Goal: Task Accomplishment & Management: Use online tool/utility

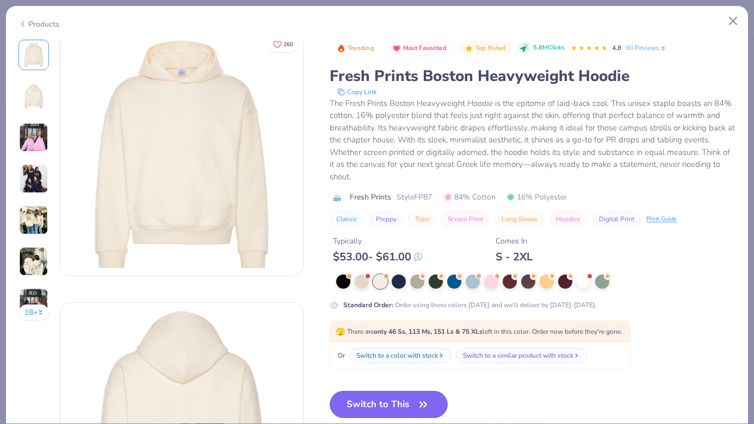
scroll to position [10, 0]
click at [738, 18] on button "Close" at bounding box center [733, 21] width 21 height 21
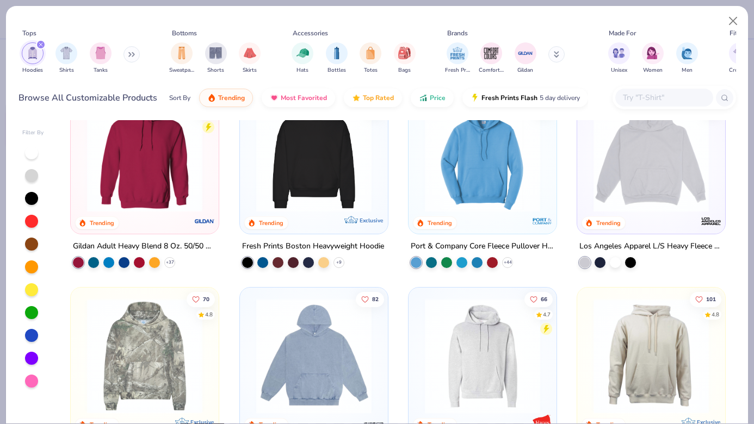
scroll to position [42, 0]
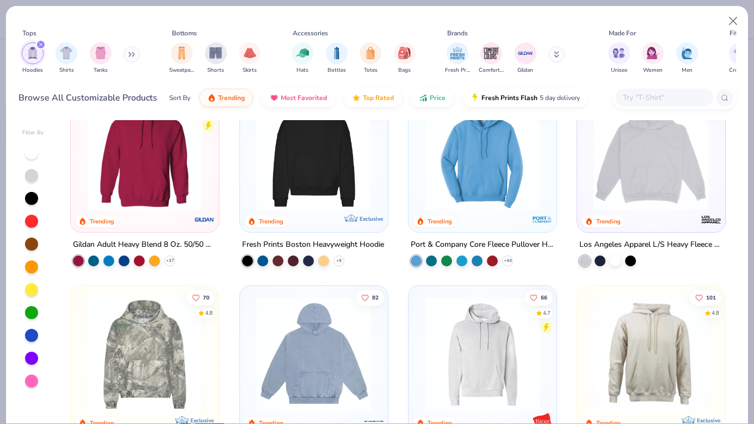
click at [492, 183] on img at bounding box center [482, 152] width 126 height 115
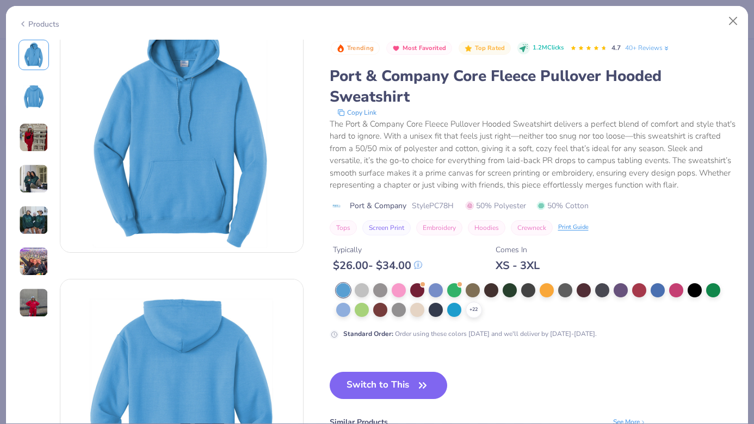
click at [33, 220] on img at bounding box center [33, 220] width 29 height 29
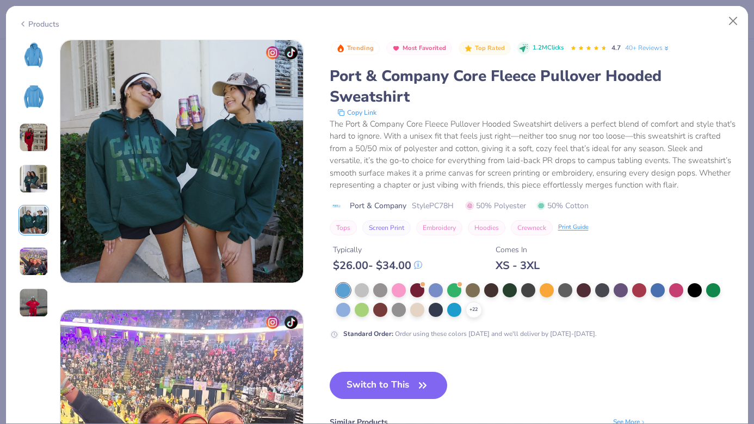
click at [29, 271] on img at bounding box center [33, 261] width 29 height 29
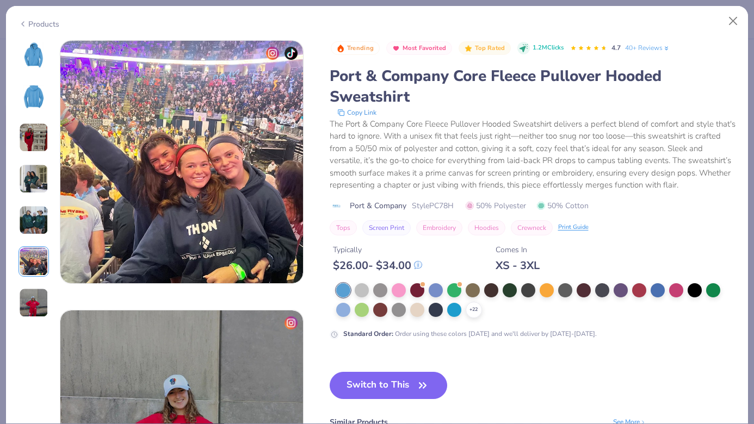
scroll to position [1349, 0]
click at [30, 298] on img at bounding box center [33, 302] width 29 height 29
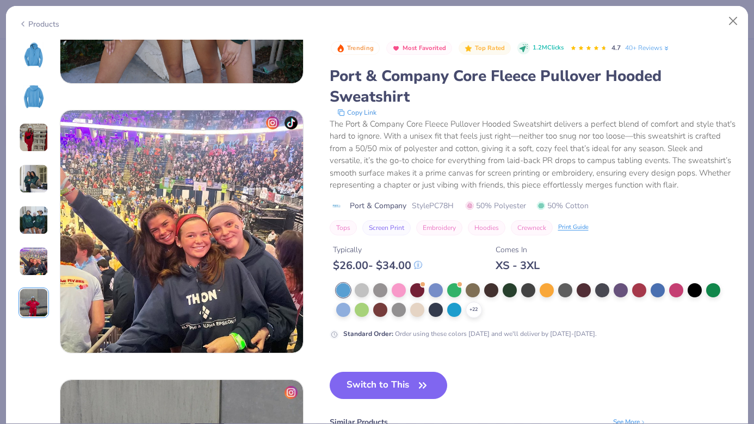
scroll to position [877, 0]
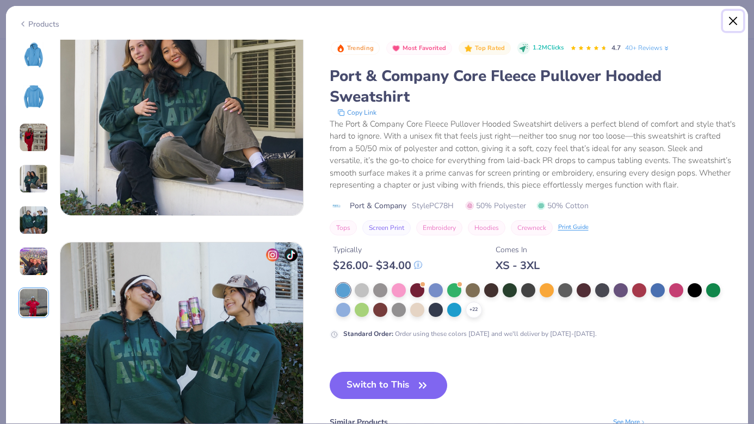
click at [730, 23] on button "Close" at bounding box center [733, 21] width 21 height 21
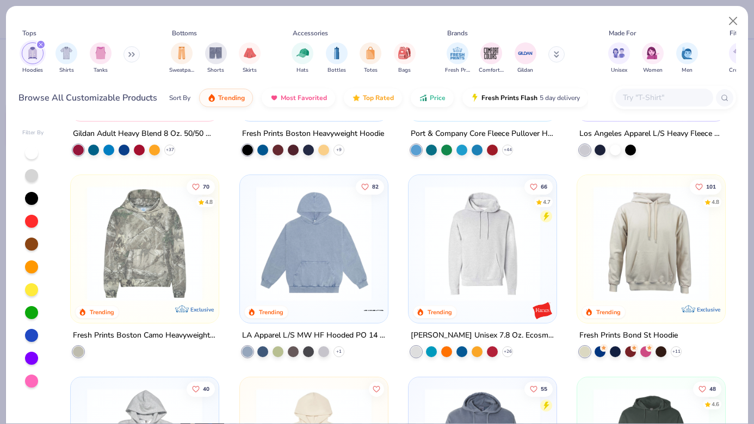
scroll to position [156, 0]
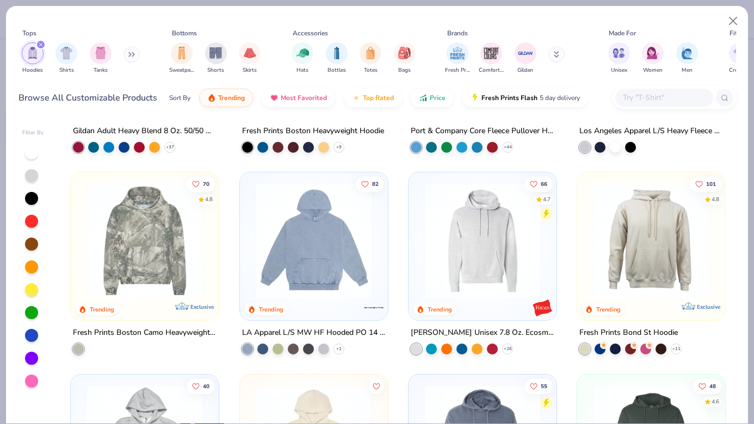
click at [467, 279] on img at bounding box center [482, 240] width 126 height 115
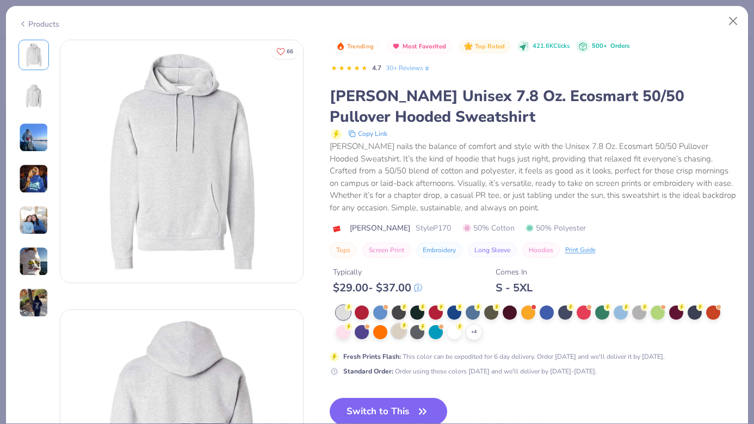
click at [399, 333] on div at bounding box center [399, 331] width 14 height 14
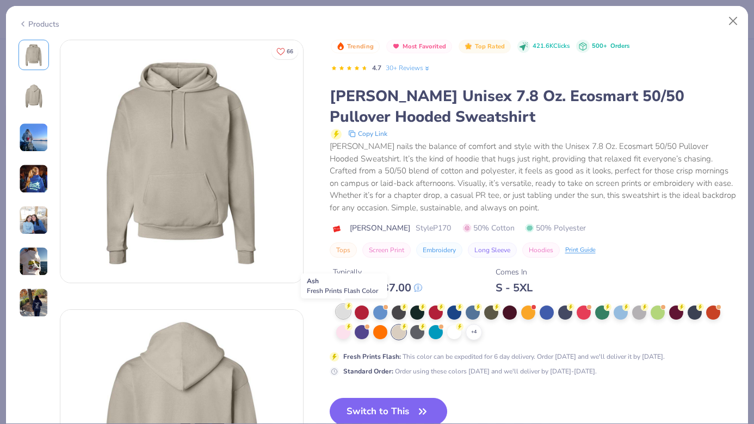
click at [341, 313] on div at bounding box center [343, 312] width 14 height 14
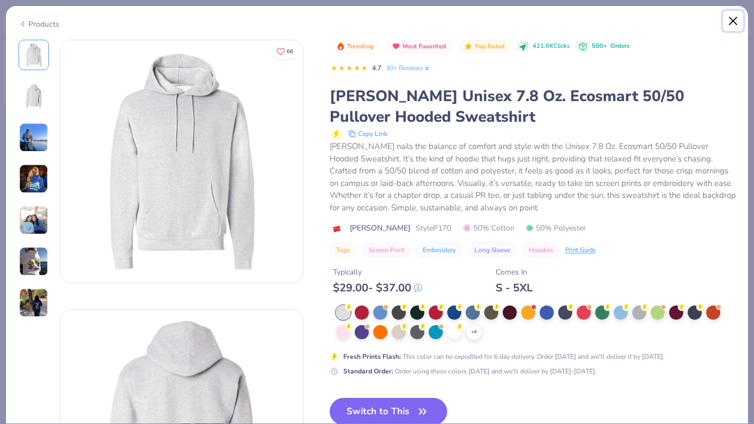
click at [729, 23] on button "Close" at bounding box center [733, 21] width 21 height 21
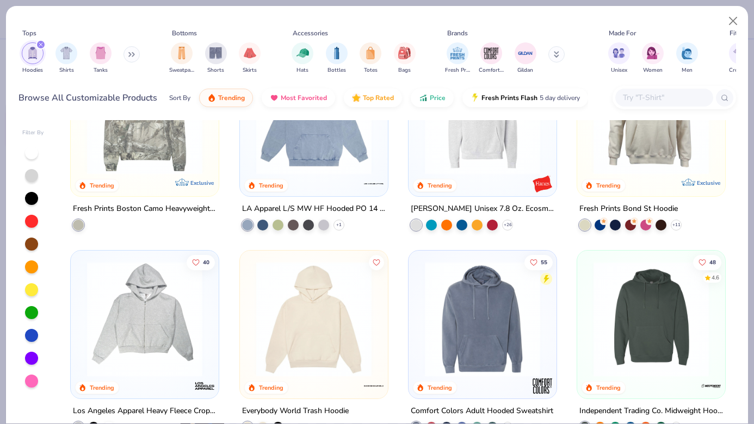
scroll to position [358, 0]
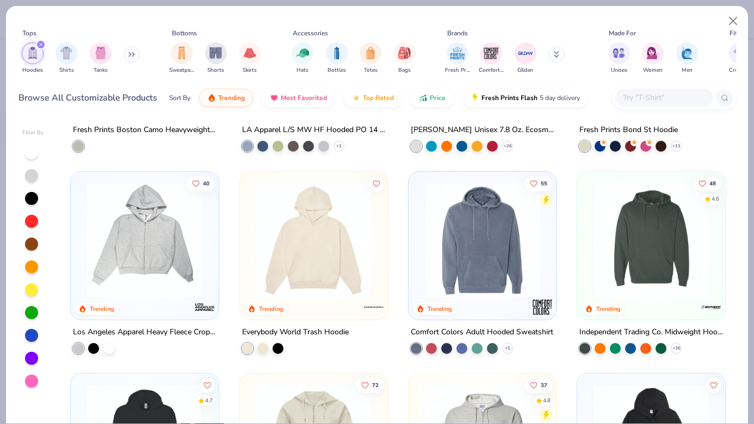
click at [454, 264] on img at bounding box center [482, 239] width 126 height 115
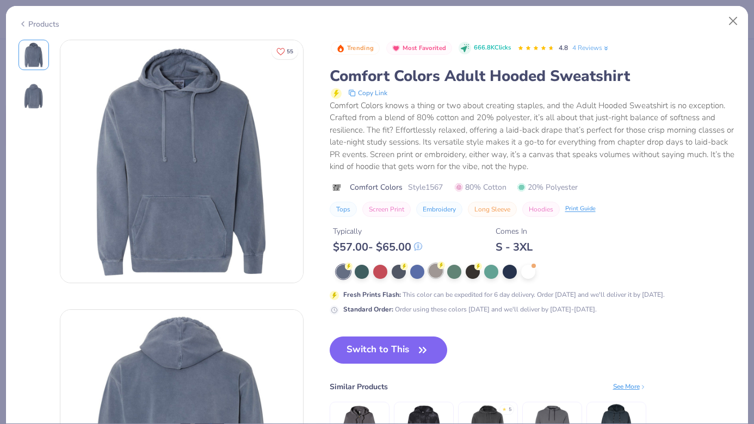
click at [432, 273] on div at bounding box center [436, 271] width 14 height 14
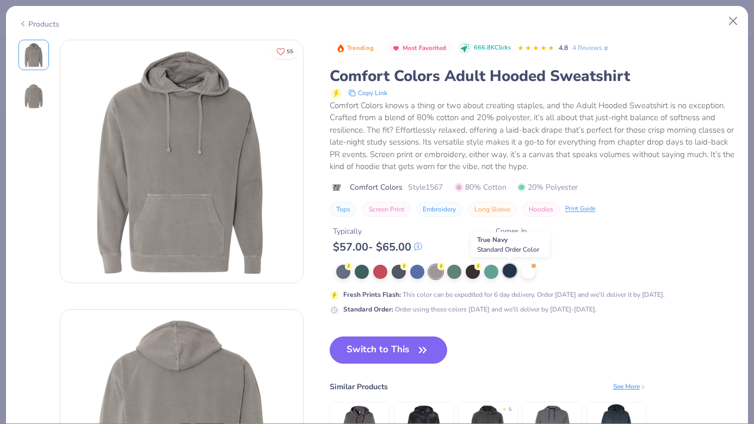
click at [509, 272] on div at bounding box center [510, 271] width 14 height 14
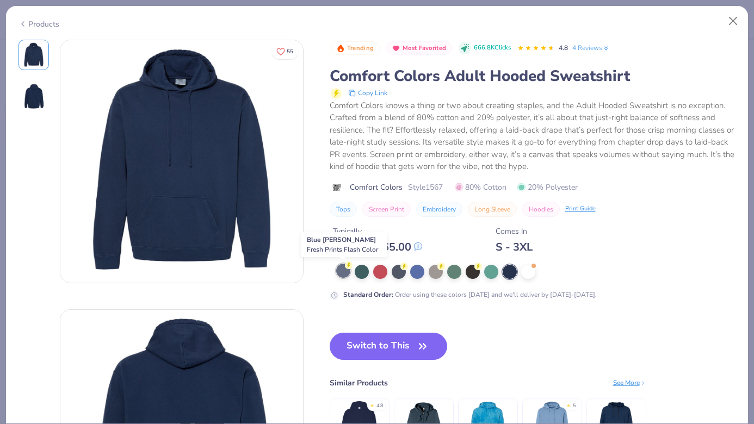
click at [340, 277] on div at bounding box center [343, 271] width 14 height 14
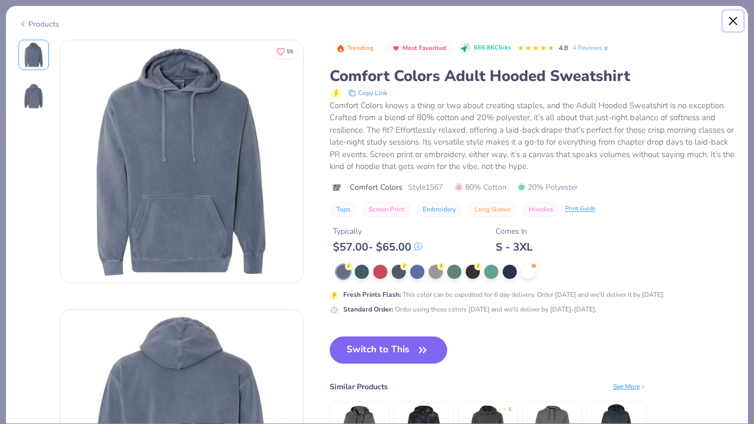
click at [738, 22] on button "Close" at bounding box center [733, 21] width 21 height 21
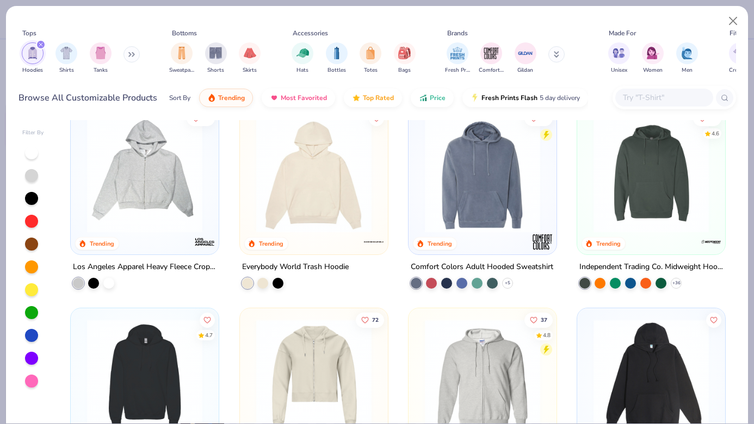
scroll to position [426, 0]
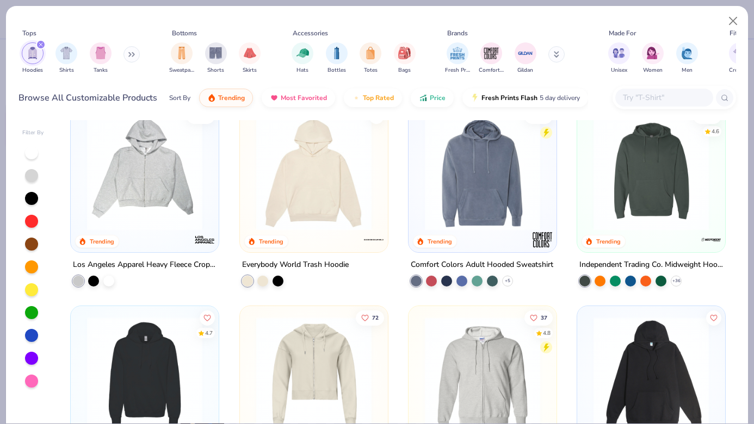
click at [343, 213] on img at bounding box center [314, 172] width 126 height 115
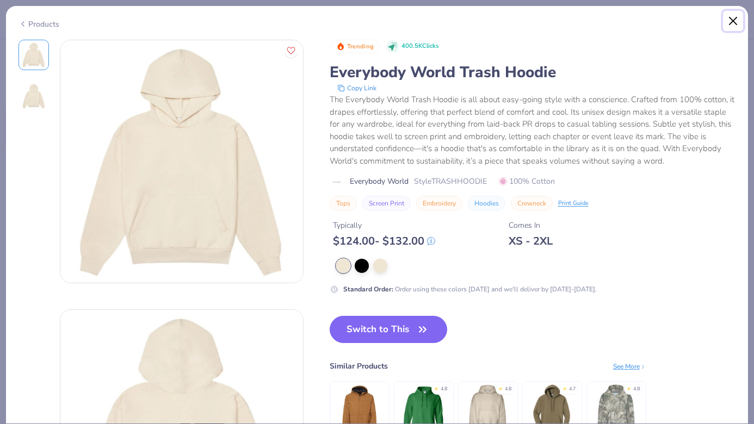
click at [727, 22] on button "Close" at bounding box center [733, 21] width 21 height 21
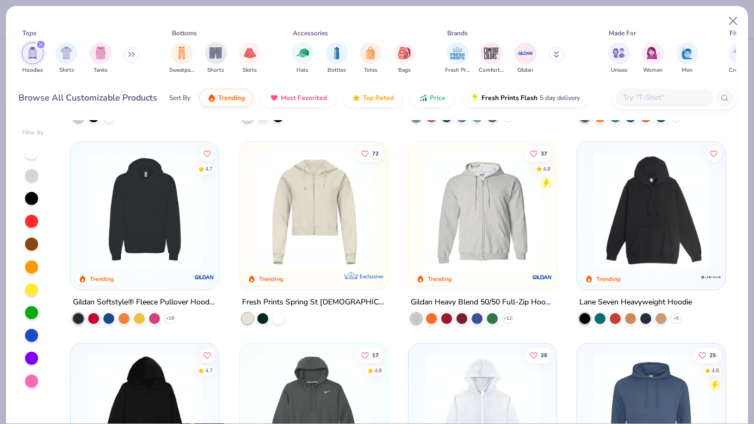
scroll to position [631, 0]
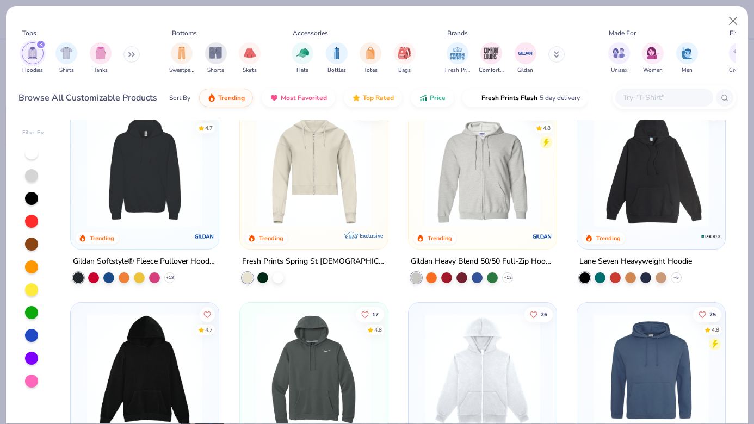
click at [621, 188] on img at bounding box center [651, 169] width 126 height 115
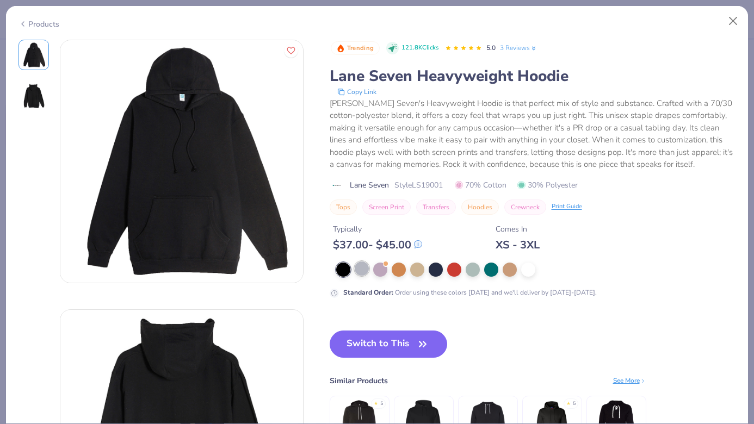
click at [361, 269] on div at bounding box center [362, 269] width 14 height 14
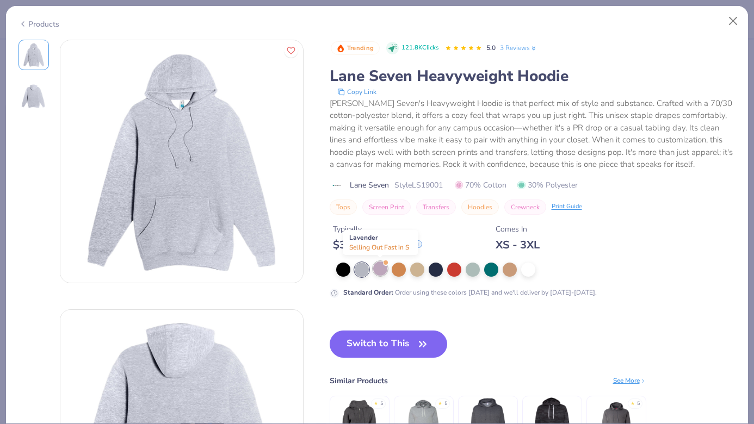
click at [385, 268] on div at bounding box center [380, 269] width 14 height 14
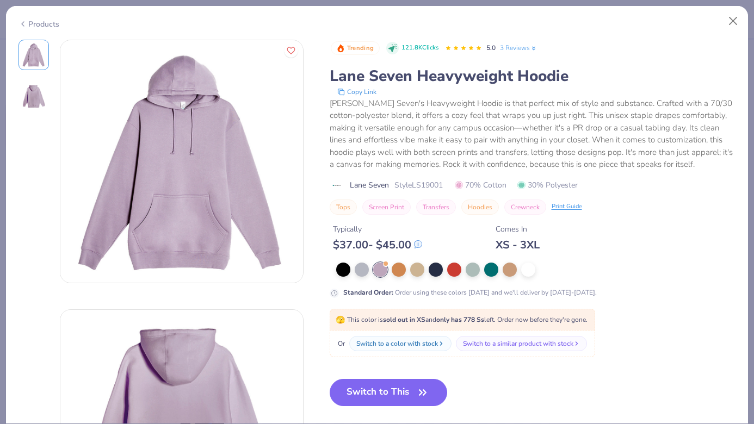
click at [408, 271] on div at bounding box center [536, 270] width 400 height 14
click at [401, 271] on div at bounding box center [399, 269] width 14 height 14
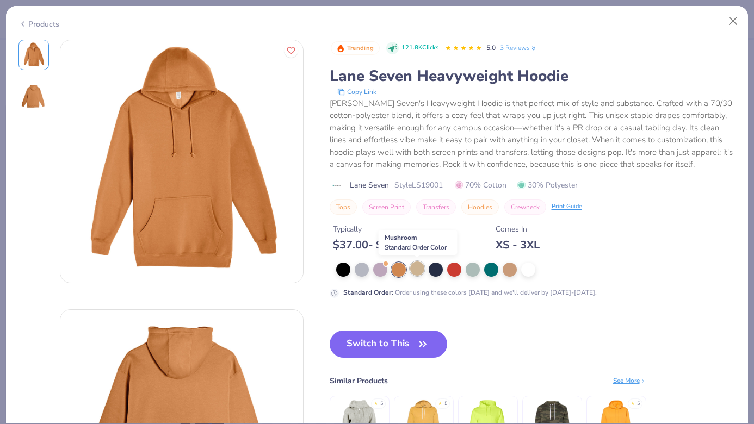
click at [414, 271] on div at bounding box center [417, 269] width 14 height 14
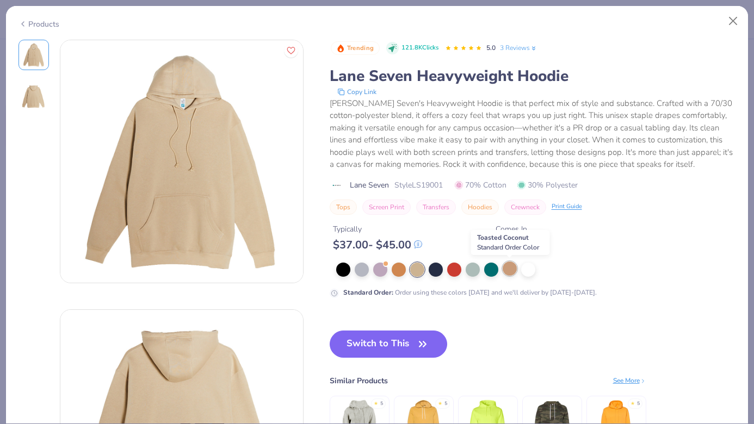
click at [508, 271] on div at bounding box center [510, 269] width 14 height 14
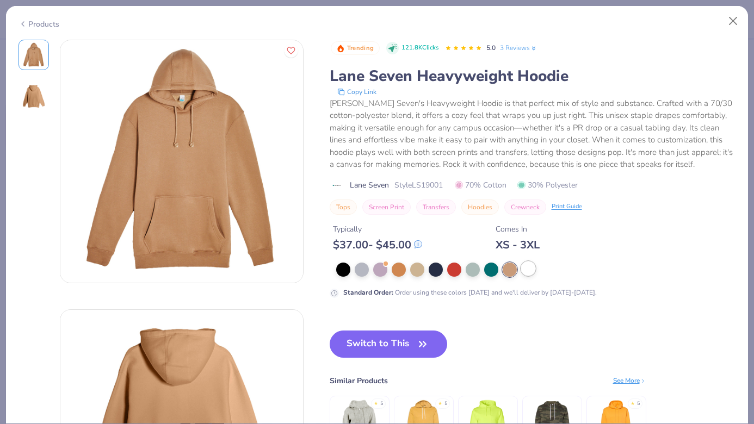
click at [525, 271] on div at bounding box center [528, 269] width 14 height 14
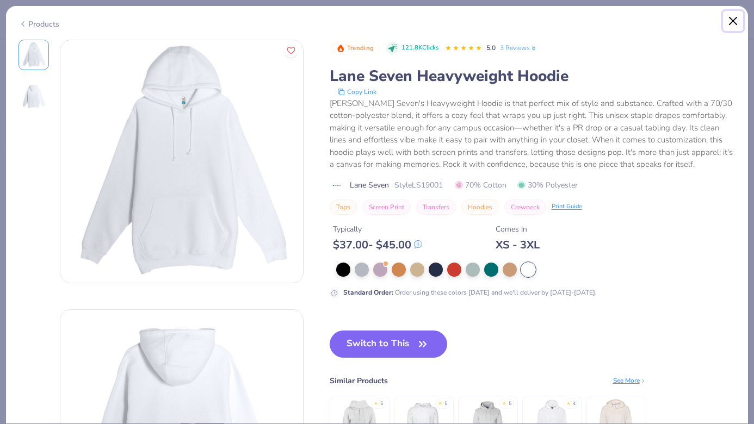
click at [730, 24] on button "Close" at bounding box center [733, 21] width 21 height 21
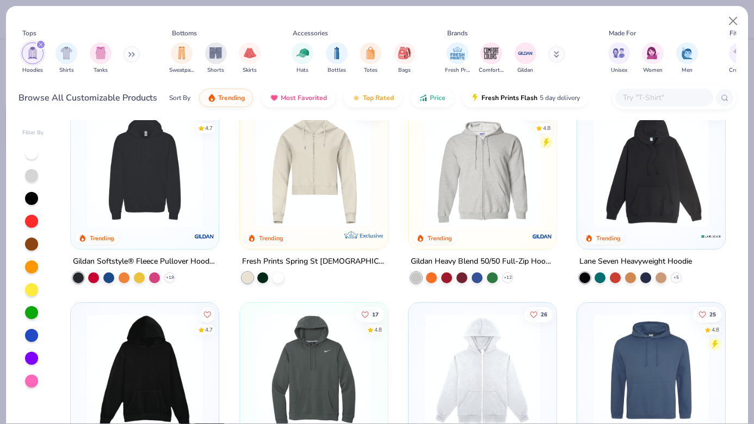
scroll to position [671, 0]
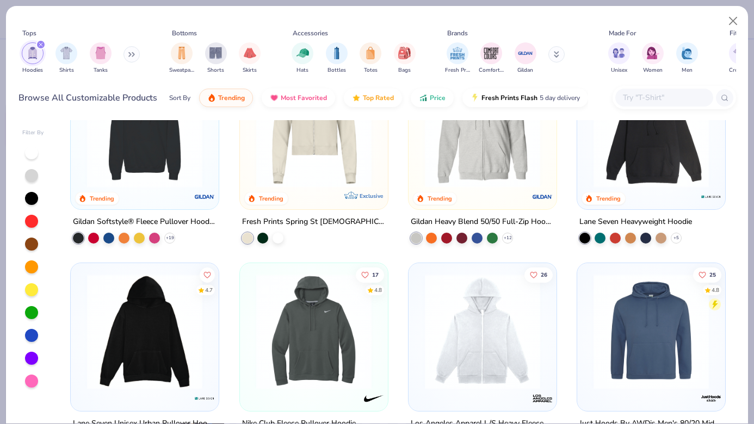
click at [137, 379] on img at bounding box center [145, 331] width 126 height 115
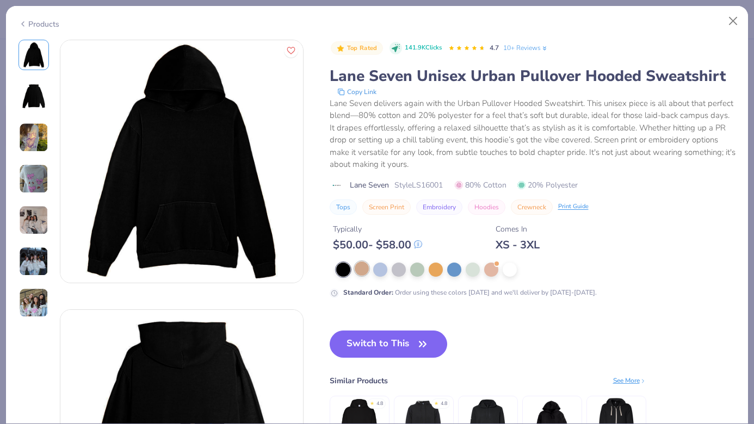
click at [360, 271] on div at bounding box center [362, 269] width 14 height 14
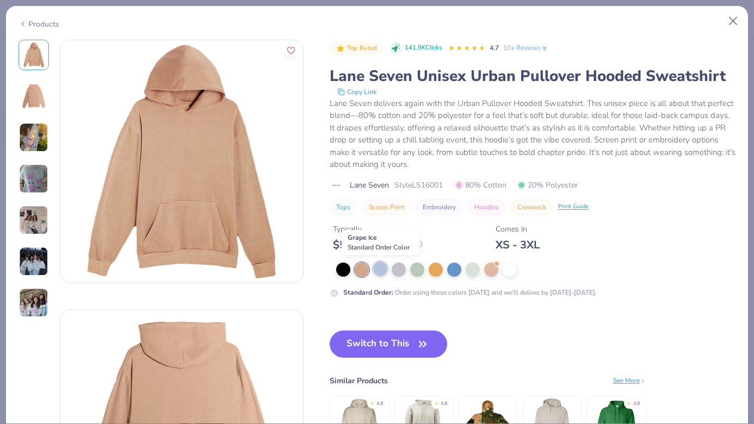
click at [386, 273] on div at bounding box center [380, 269] width 14 height 14
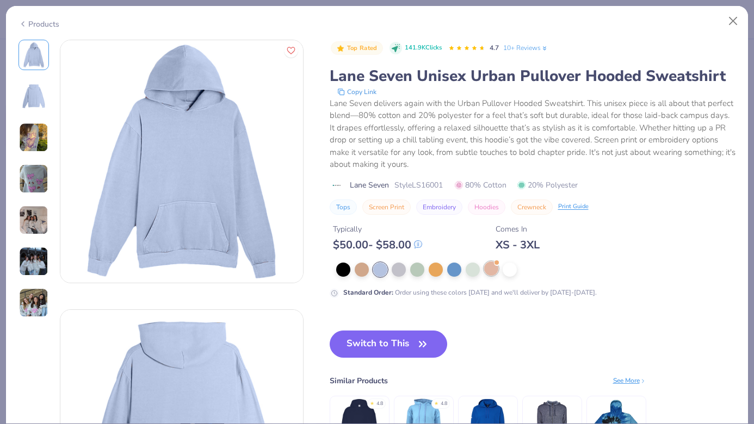
click at [487, 270] on div at bounding box center [491, 269] width 14 height 14
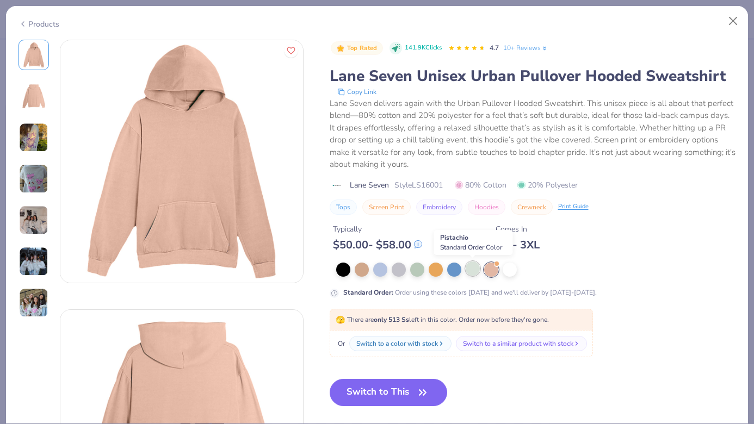
click at [467, 273] on div at bounding box center [473, 269] width 14 height 14
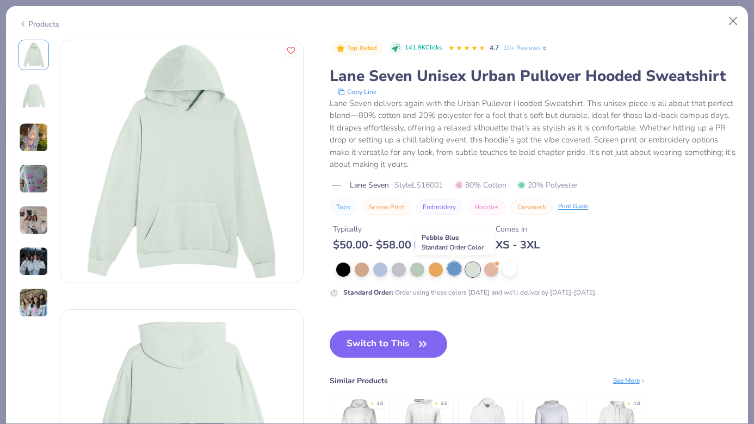
click at [448, 273] on div at bounding box center [454, 269] width 14 height 14
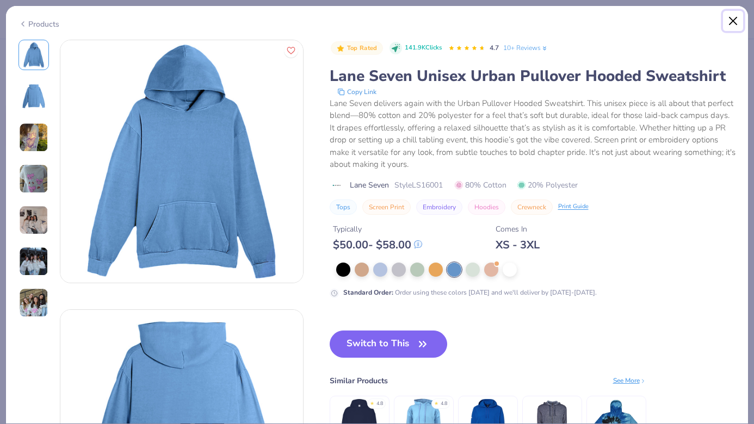
click at [732, 19] on button "Close" at bounding box center [733, 21] width 21 height 21
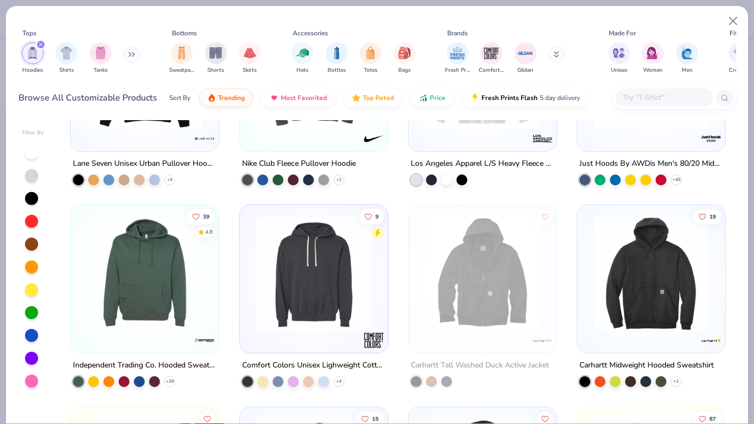
scroll to position [1005, 0]
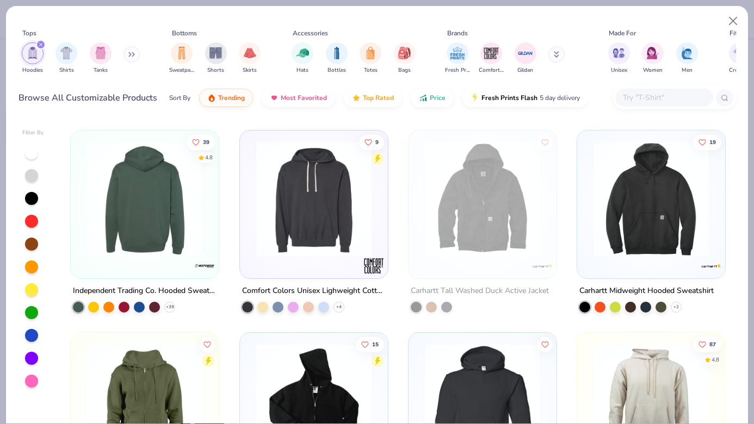
click at [82, 250] on img at bounding box center [18, 198] width 126 height 115
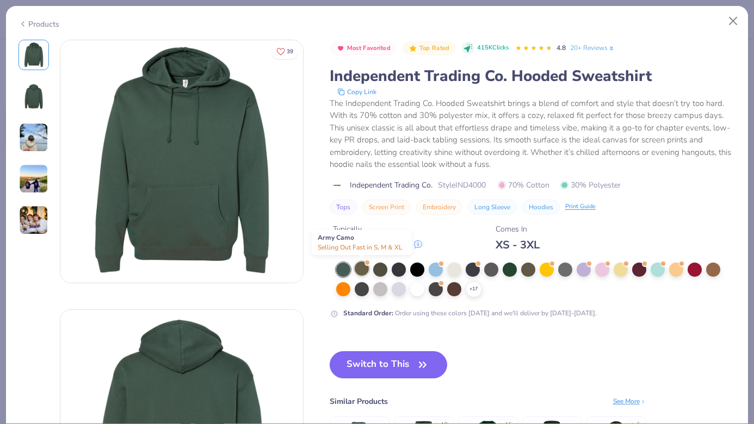
click at [360, 273] on div at bounding box center [362, 269] width 14 height 14
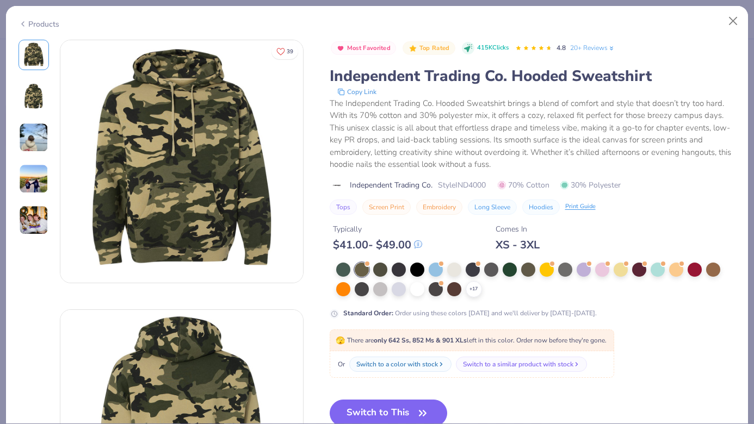
click at [43, 218] on img at bounding box center [33, 220] width 29 height 29
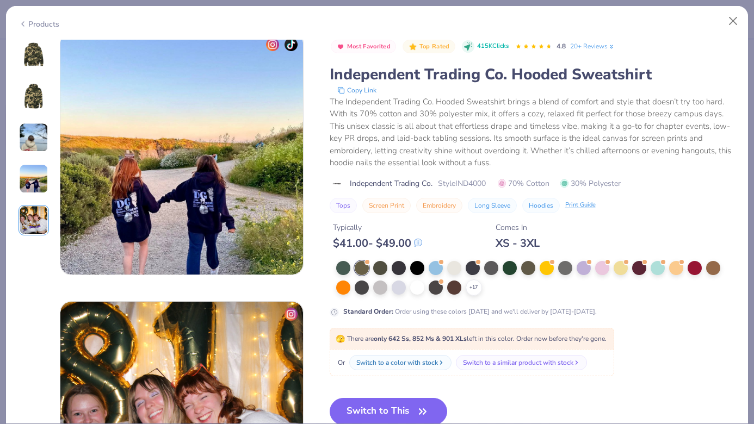
scroll to position [696, 0]
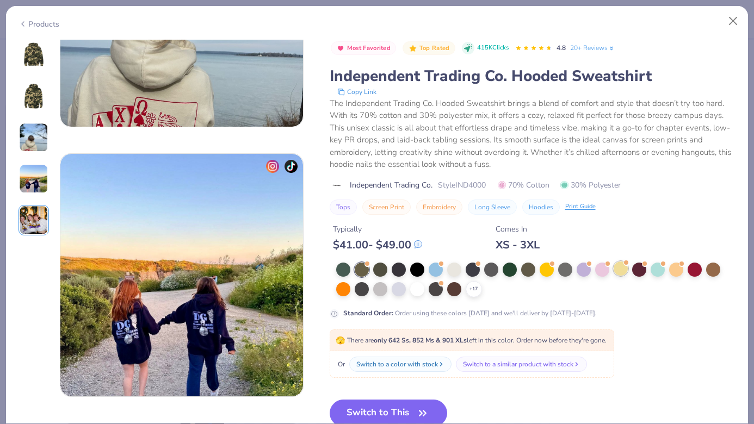
click at [623, 266] on div at bounding box center [621, 269] width 14 height 14
click at [22, 49] on img at bounding box center [34, 55] width 26 height 26
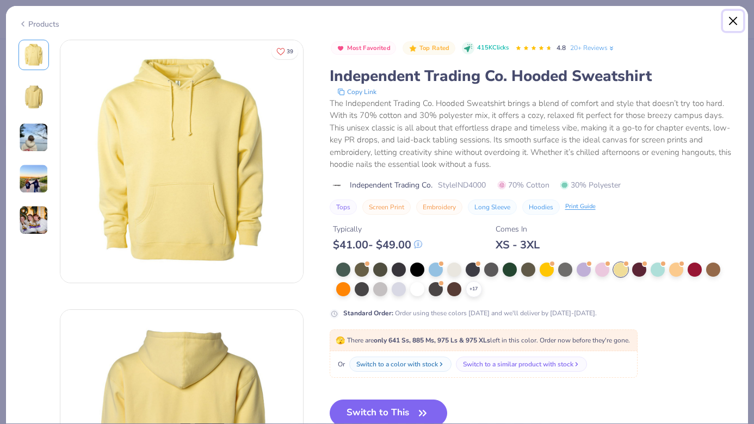
click at [730, 21] on button "Close" at bounding box center [733, 21] width 21 height 21
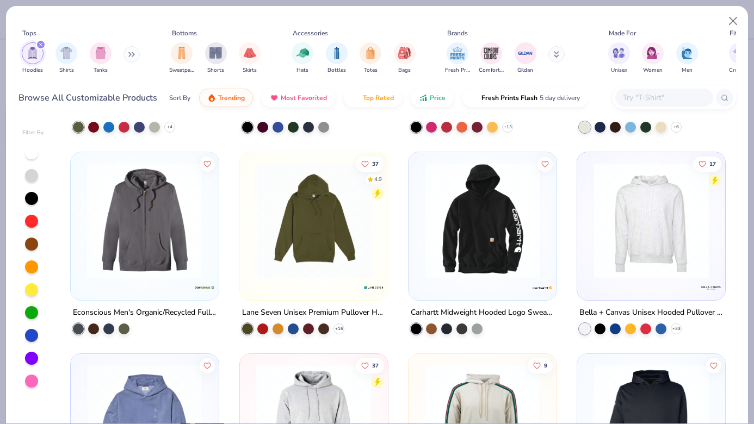
scroll to position [1400, 0]
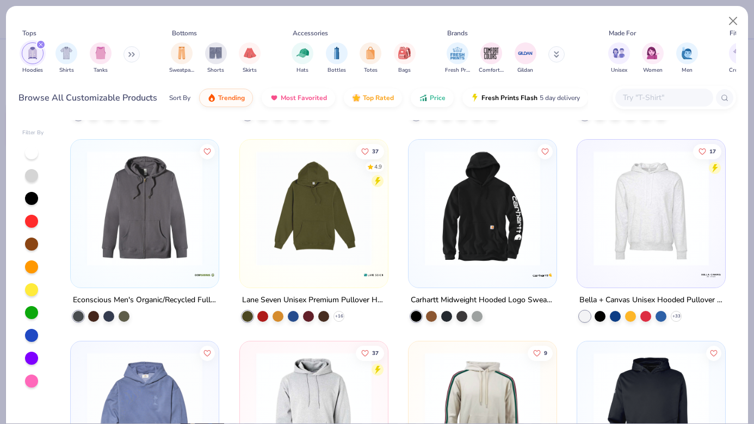
click at [323, 250] on img at bounding box center [314, 208] width 126 height 115
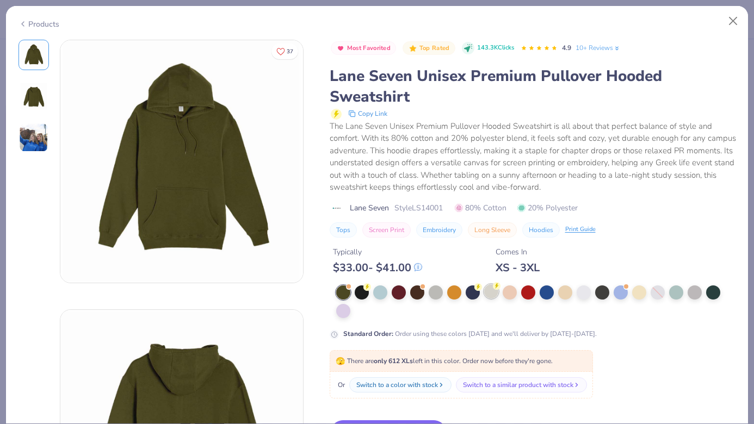
click at [490, 293] on div at bounding box center [491, 291] width 14 height 14
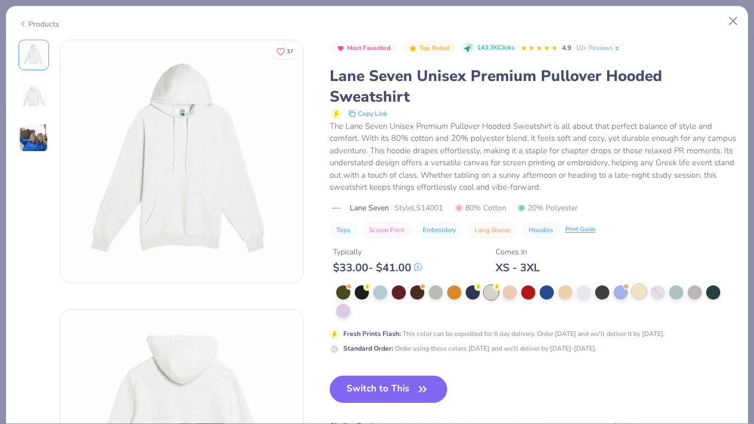
click at [636, 289] on div at bounding box center [639, 291] width 14 height 14
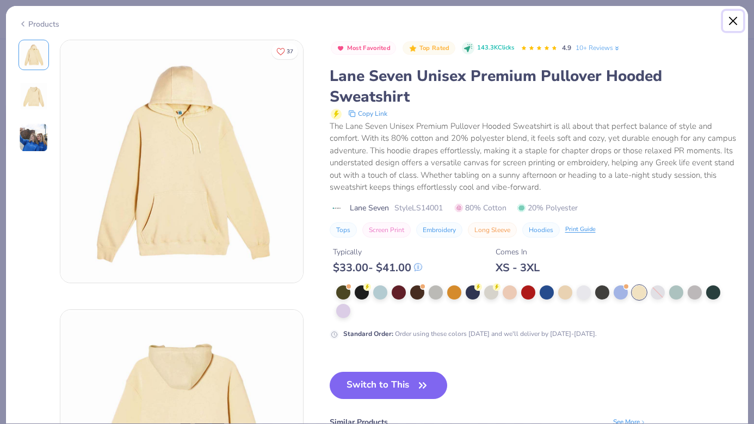
click at [733, 19] on button "Close" at bounding box center [733, 21] width 21 height 21
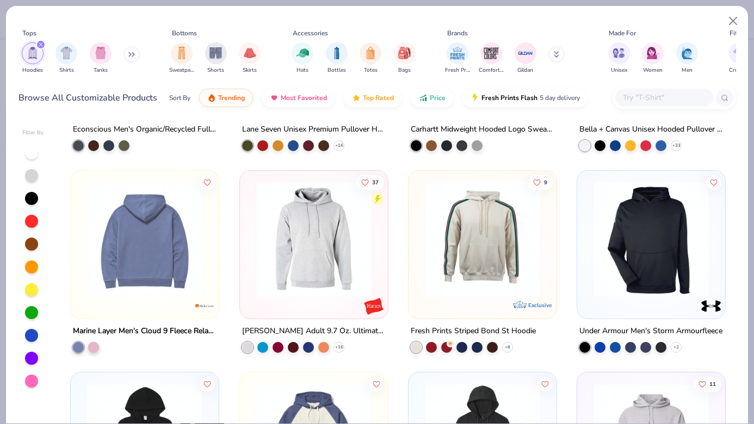
scroll to position [1575, 0]
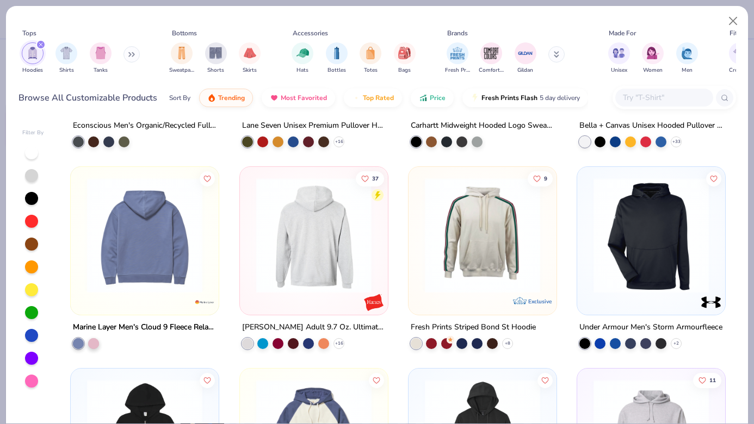
click at [250, 263] on img at bounding box center [187, 235] width 126 height 115
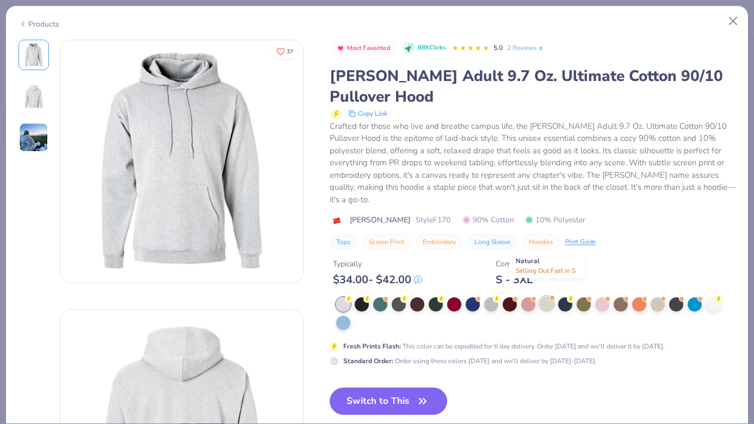
click at [548, 296] on div at bounding box center [547, 303] width 14 height 14
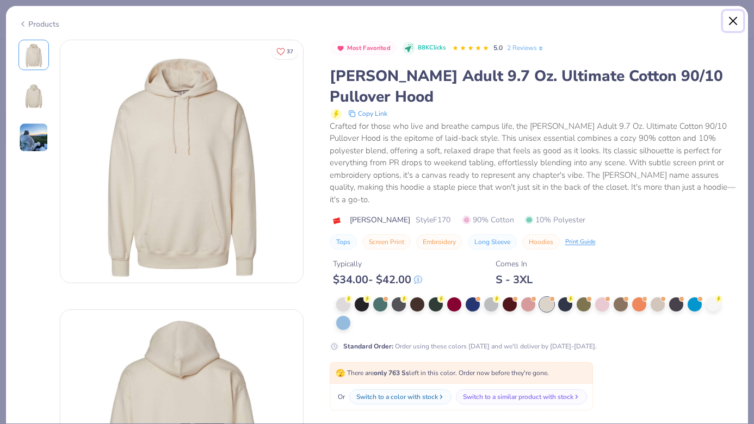
click at [739, 21] on button "Close" at bounding box center [733, 21] width 21 height 21
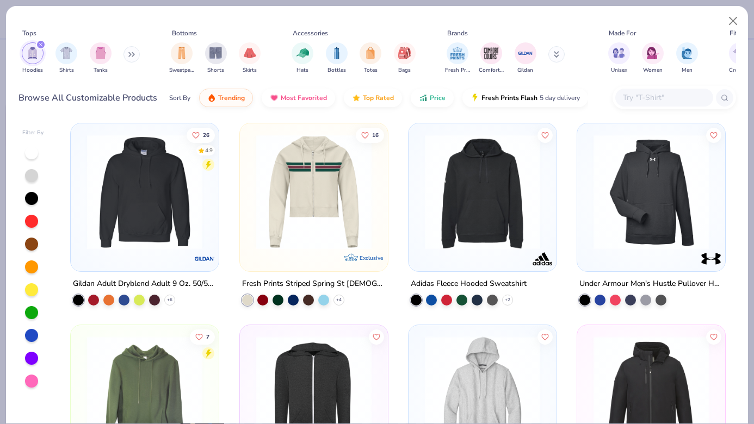
scroll to position [2427, 0]
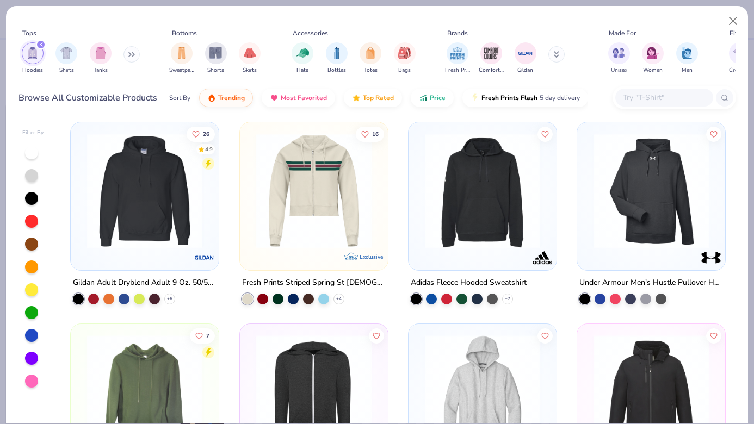
click at [151, 214] on img at bounding box center [145, 190] width 126 height 115
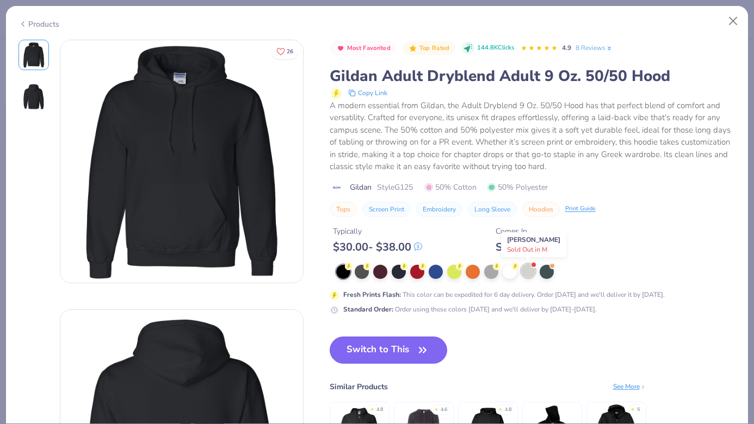
click at [526, 274] on div at bounding box center [528, 271] width 14 height 14
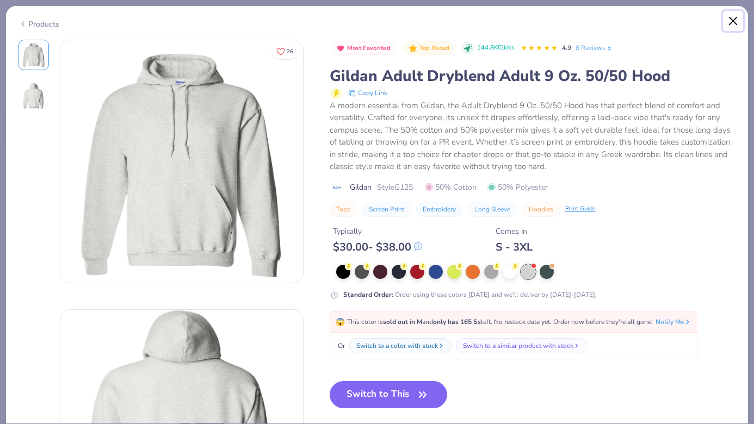
click at [733, 22] on button "Close" at bounding box center [733, 21] width 21 height 21
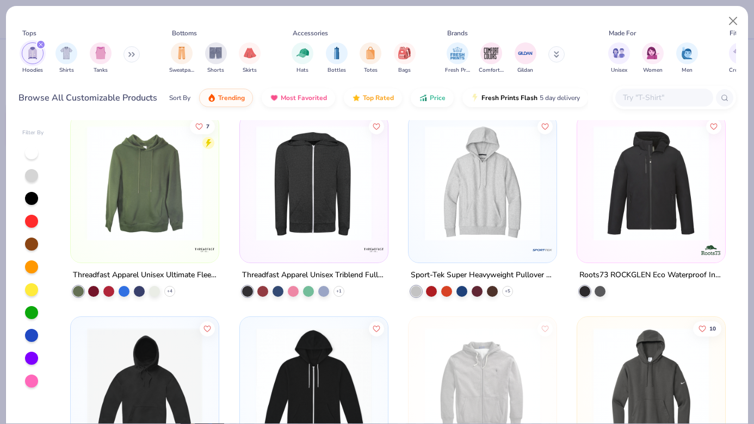
scroll to position [2694, 0]
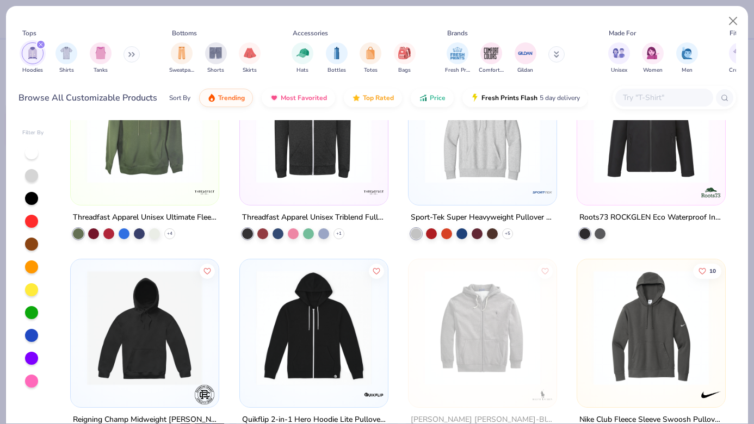
click at [498, 163] on img at bounding box center [482, 125] width 126 height 115
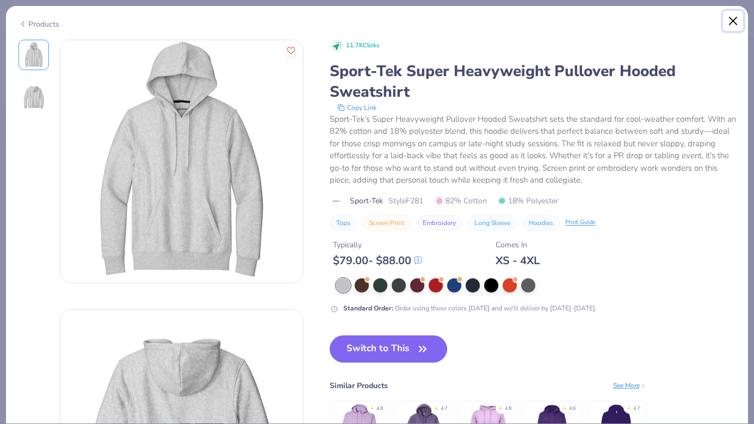
click at [735, 25] on button "Close" at bounding box center [733, 21] width 21 height 21
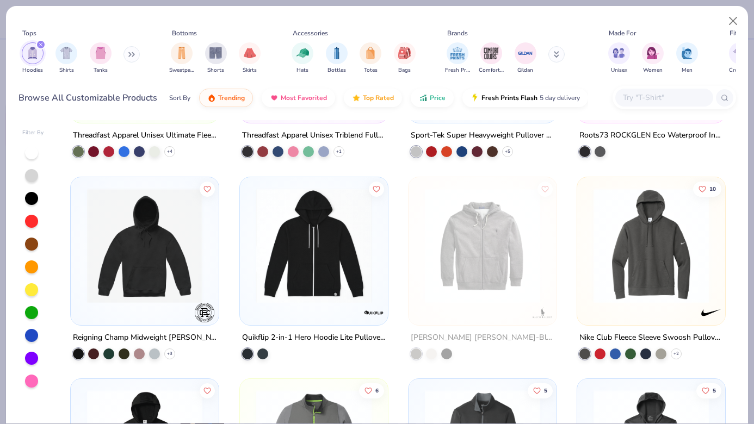
scroll to position [2808, 0]
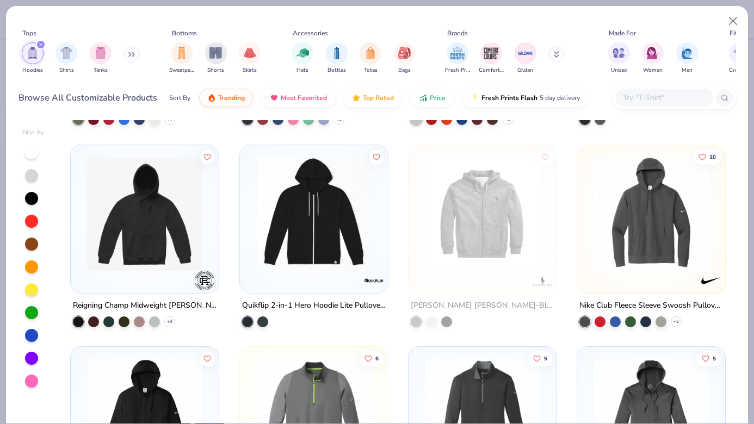
click at [172, 227] on img at bounding box center [145, 213] width 126 height 115
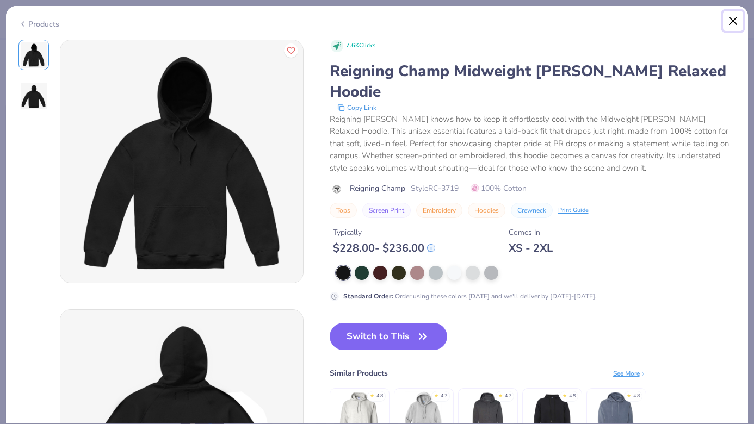
click at [733, 17] on button "Close" at bounding box center [733, 21] width 21 height 21
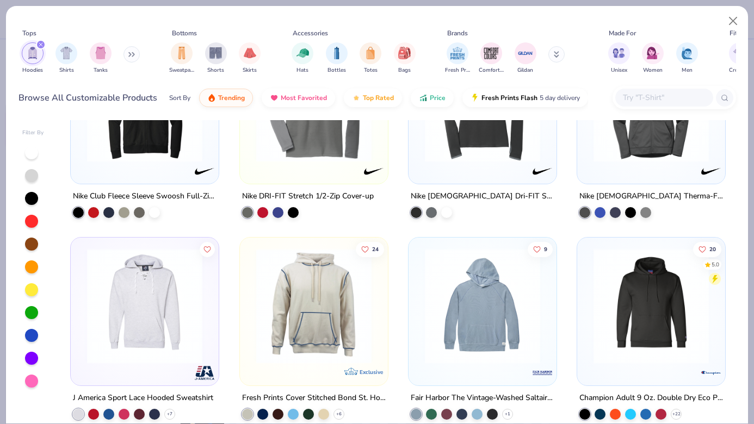
scroll to position [3124, 0]
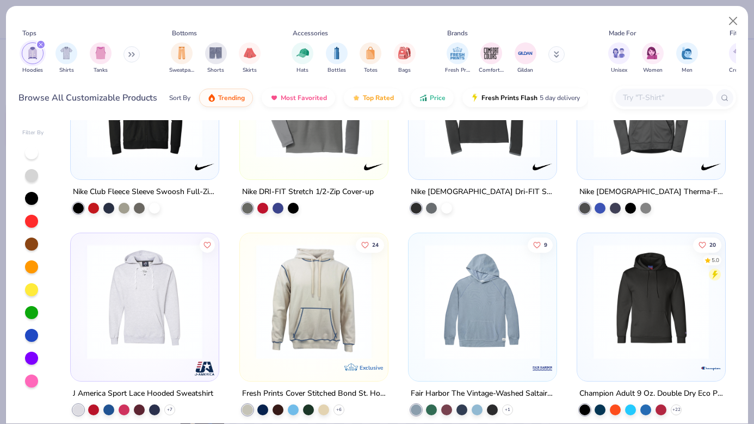
click at [458, 290] on img at bounding box center [482, 301] width 126 height 115
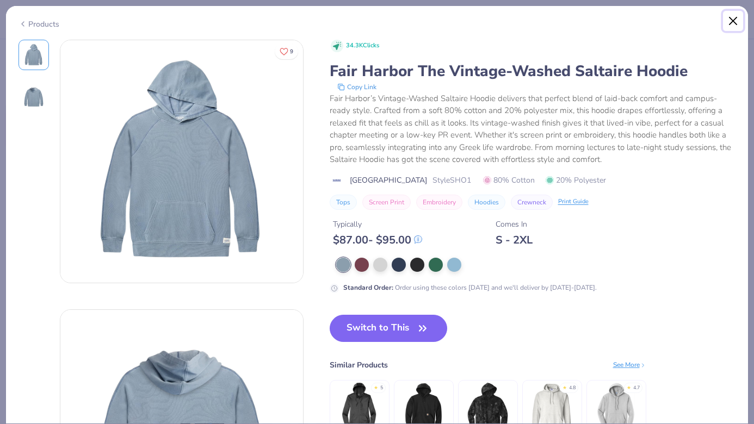
click at [740, 26] on button "Close" at bounding box center [733, 21] width 21 height 21
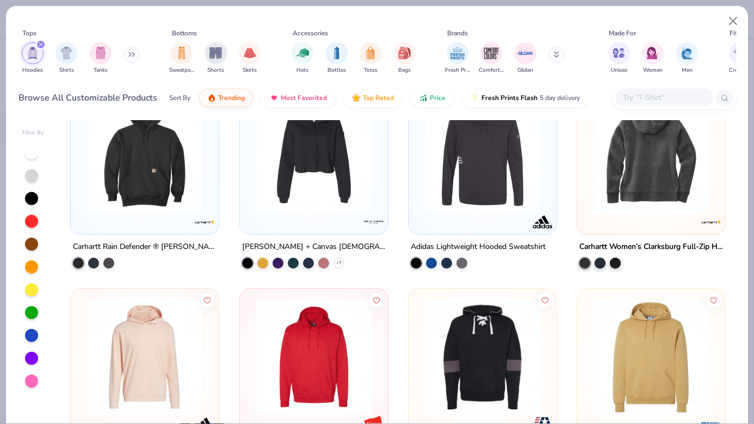
scroll to position [3610, 0]
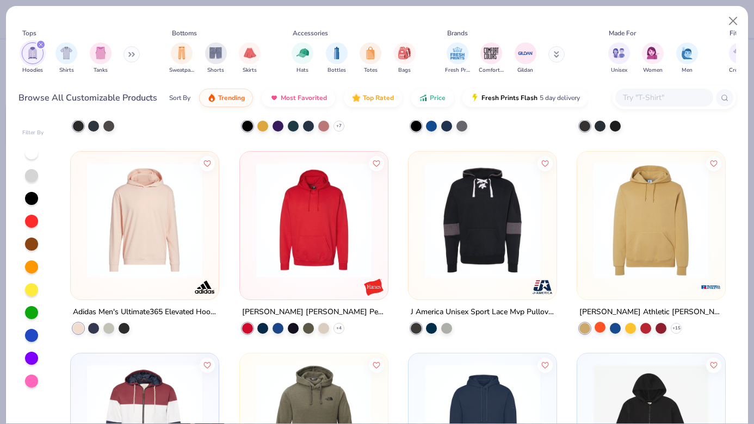
click at [598, 325] on div at bounding box center [600, 327] width 11 height 11
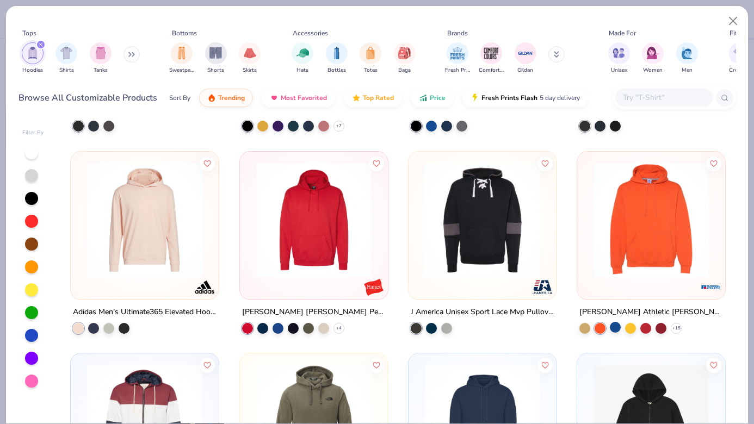
click at [619, 324] on div at bounding box center [615, 327] width 11 height 11
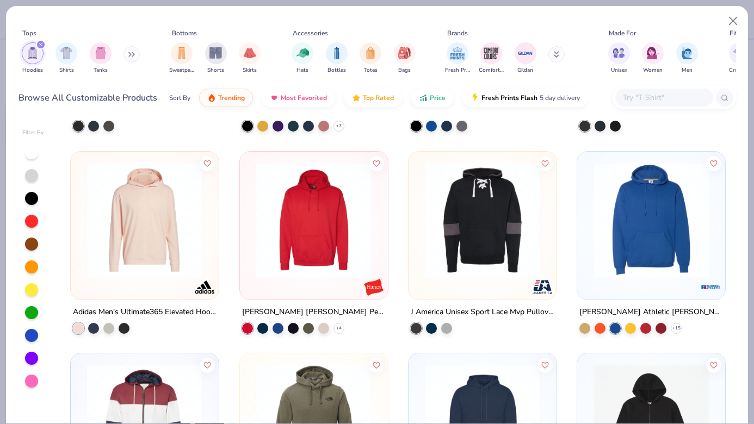
click at [643, 255] on img at bounding box center [651, 219] width 126 height 115
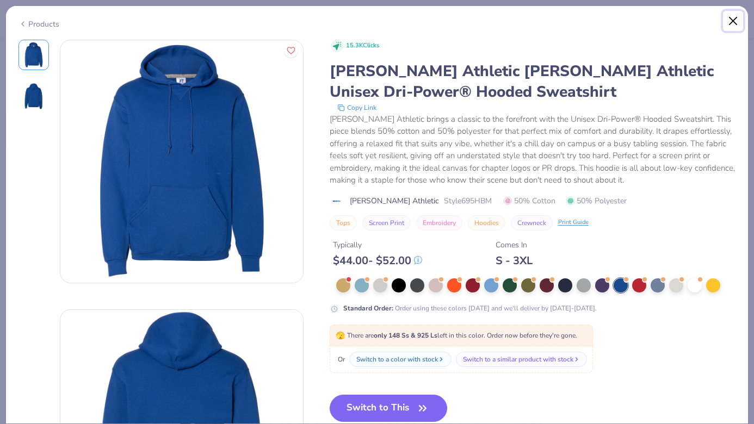
click at [735, 25] on button "Close" at bounding box center [733, 21] width 21 height 21
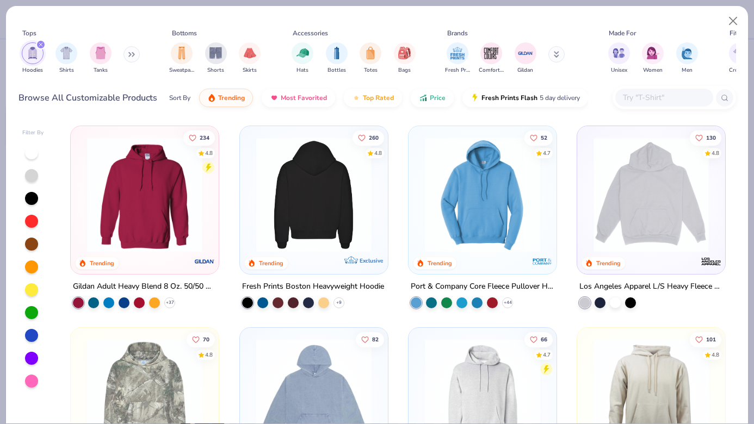
click at [450, 184] on img at bounding box center [482, 194] width 126 height 115
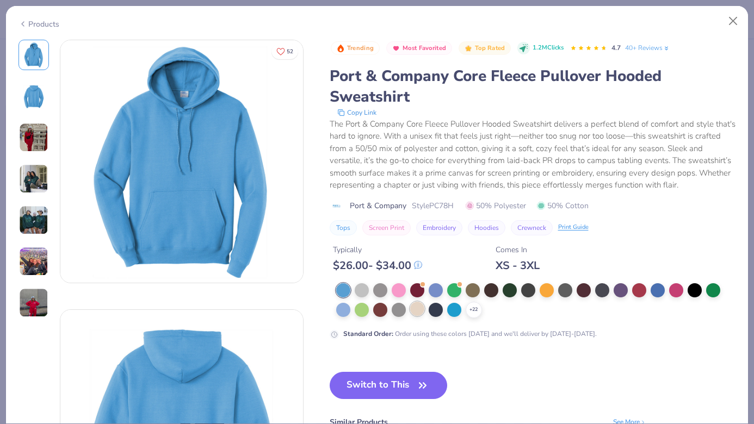
click at [419, 312] on div at bounding box center [417, 309] width 14 height 14
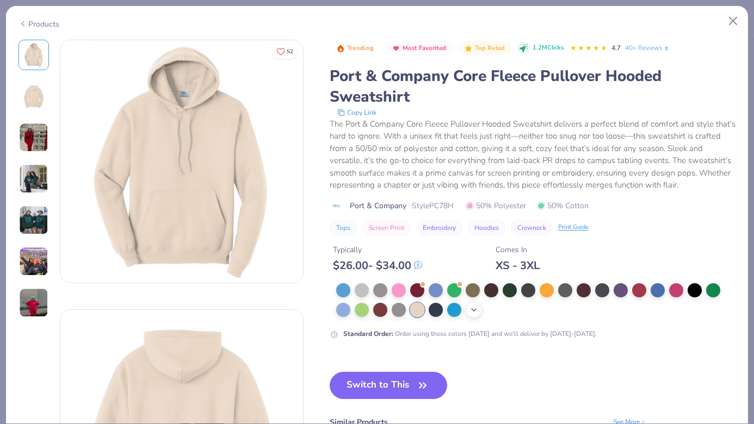
click at [470, 308] on icon at bounding box center [473, 310] width 9 height 9
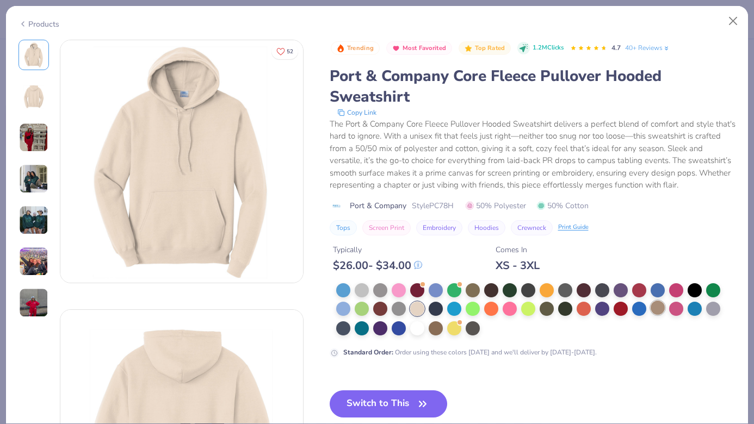
click at [655, 310] on div at bounding box center [658, 308] width 14 height 14
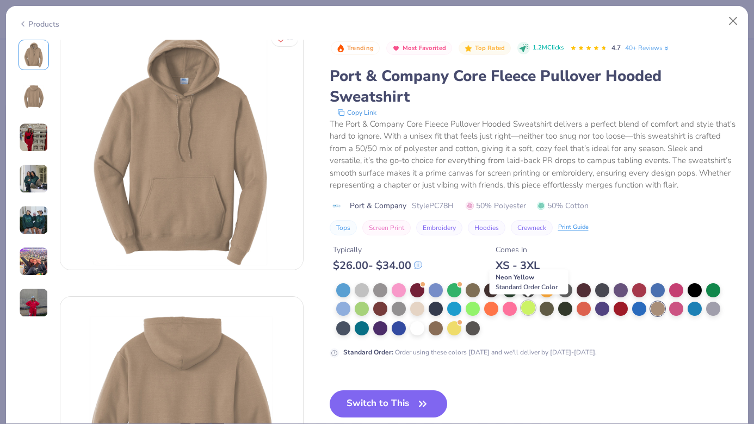
scroll to position [17, 0]
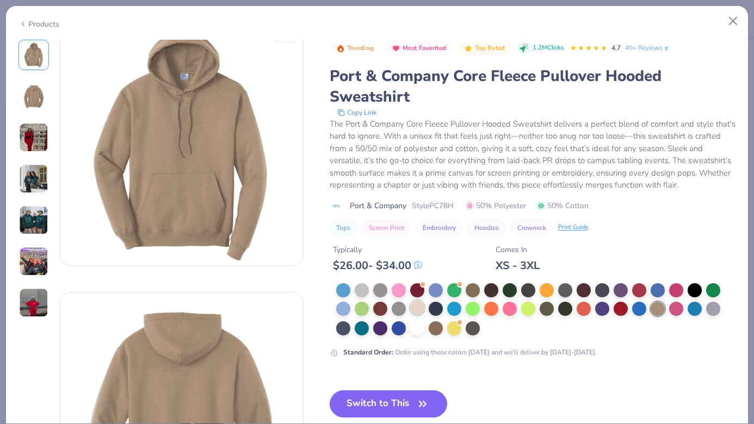
click at [416, 306] on div at bounding box center [417, 308] width 14 height 14
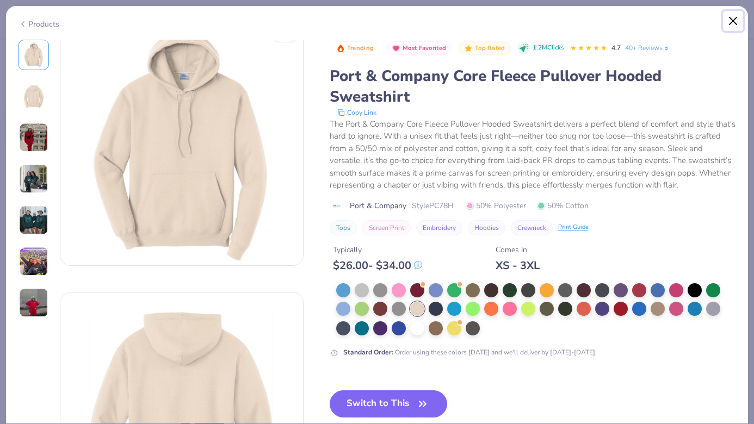
click at [728, 24] on button "Close" at bounding box center [733, 21] width 21 height 21
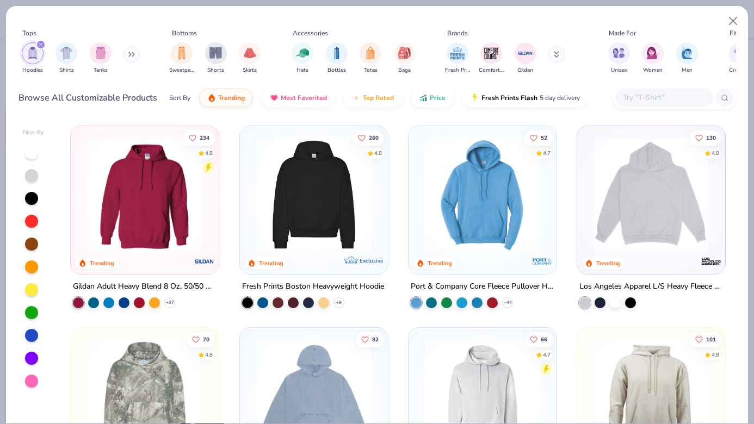
click at [679, 212] on img at bounding box center [651, 194] width 126 height 115
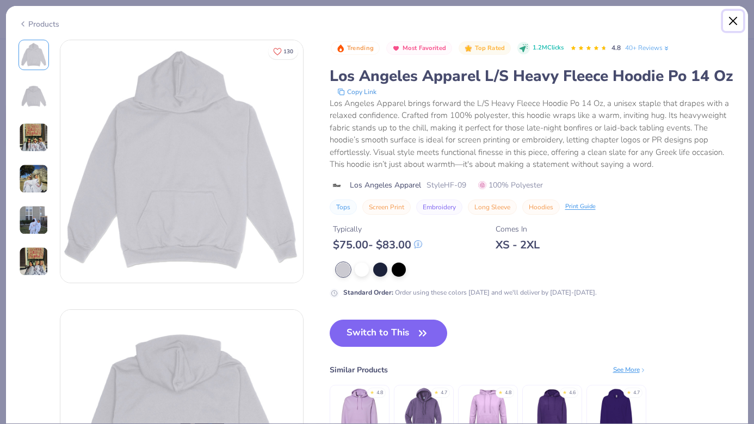
drag, startPoint x: 733, startPoint y: 20, endPoint x: 722, endPoint y: 27, distance: 12.5
click at [733, 20] on button "Close" at bounding box center [733, 21] width 21 height 21
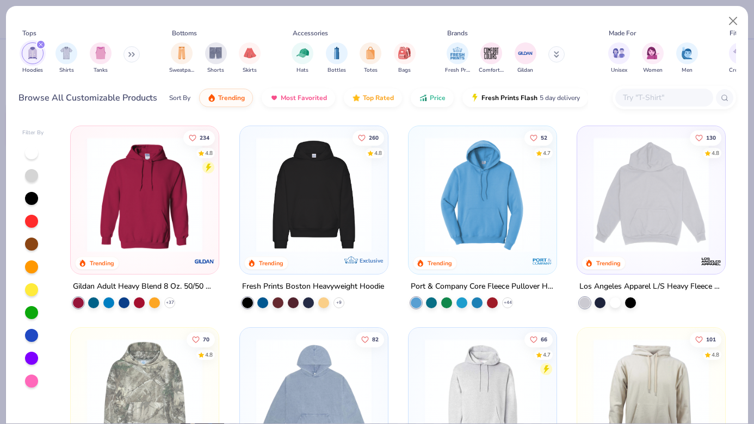
click at [271, 249] on img at bounding box center [314, 194] width 126 height 115
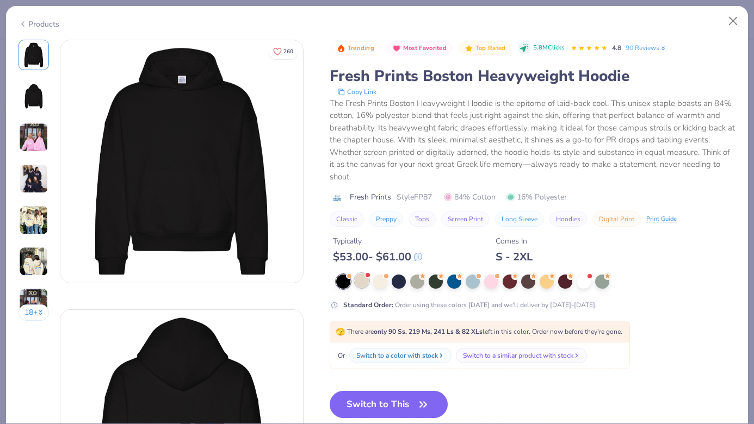
click at [360, 278] on div at bounding box center [362, 281] width 14 height 14
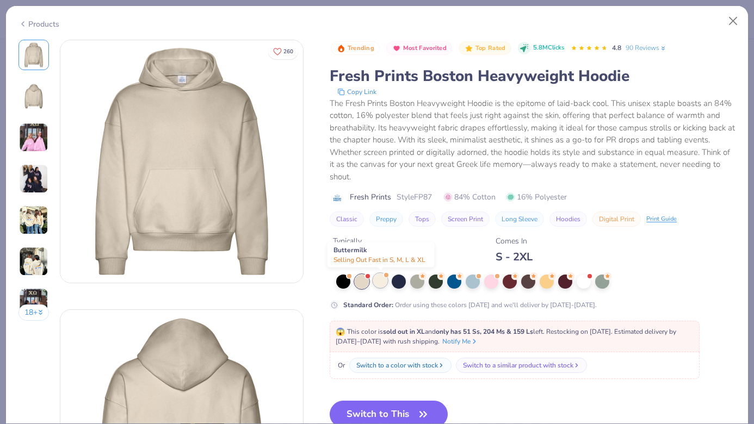
click at [383, 279] on div at bounding box center [380, 281] width 14 height 14
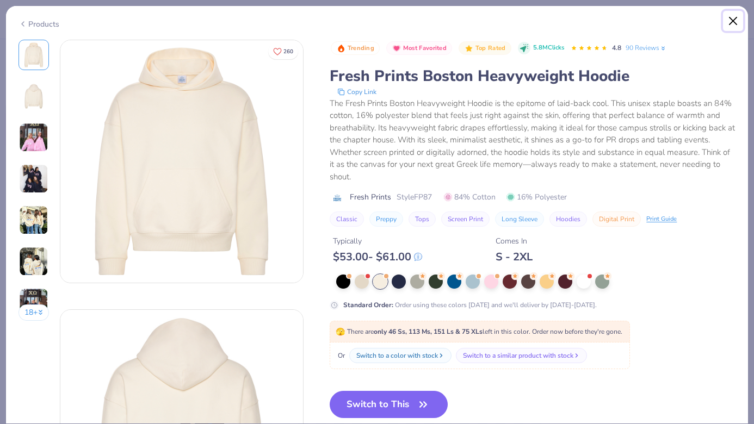
click at [735, 18] on button "Close" at bounding box center [733, 21] width 21 height 21
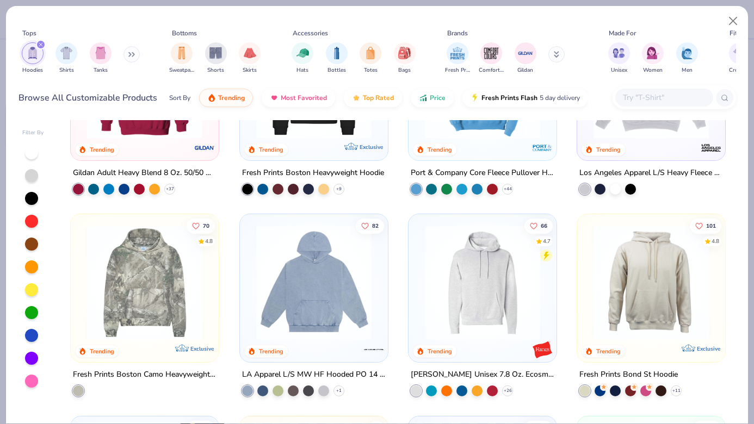
scroll to position [116, 0]
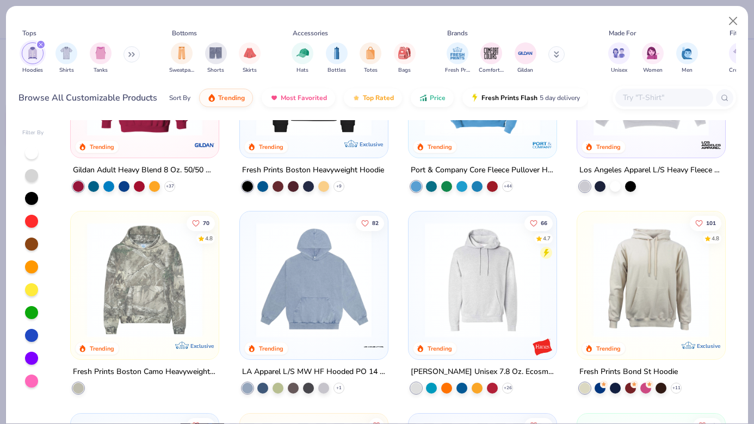
click at [480, 258] on img at bounding box center [482, 279] width 126 height 115
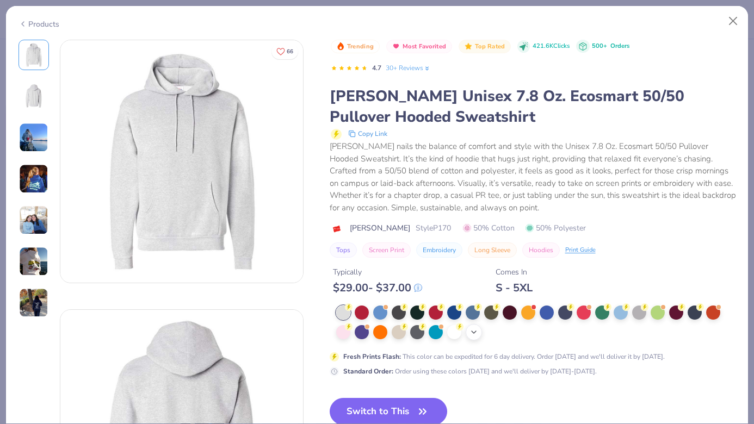
click at [472, 333] on icon at bounding box center [473, 332] width 9 height 9
click at [395, 336] on div at bounding box center [399, 331] width 14 height 14
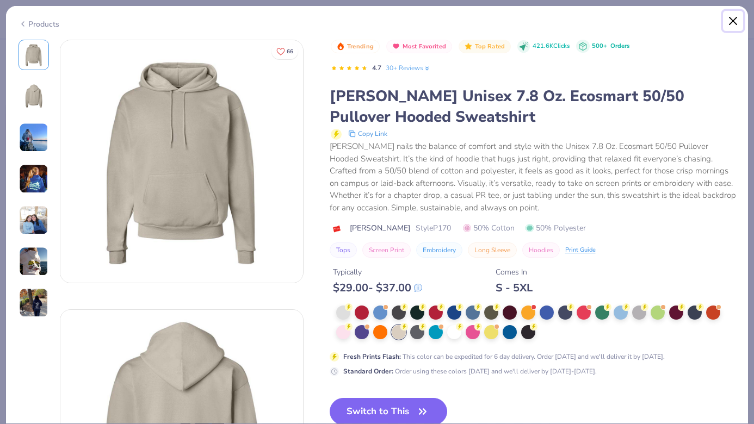
click at [729, 21] on button "Close" at bounding box center [733, 21] width 21 height 21
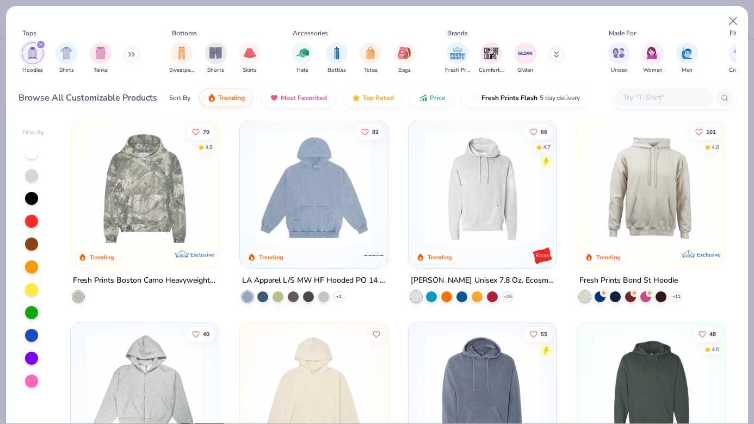
scroll to position [209, 0]
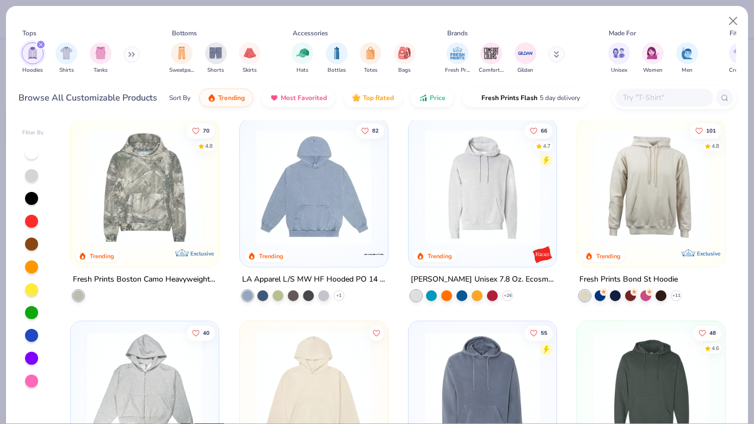
click at [629, 198] on img at bounding box center [651, 187] width 126 height 115
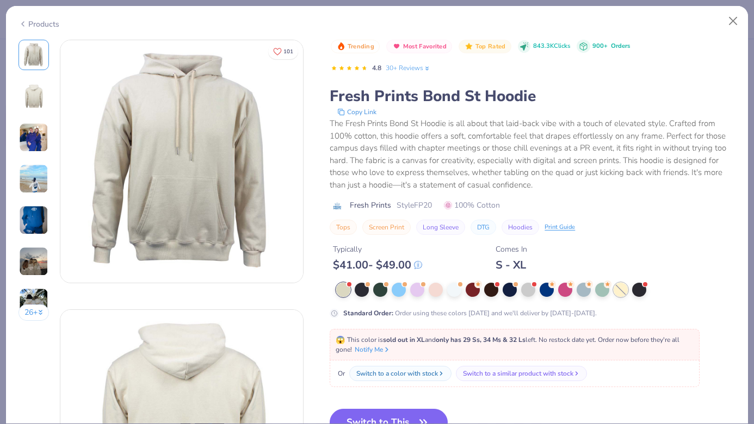
click at [621, 287] on div at bounding box center [621, 290] width 14 height 14
click at [617, 290] on div at bounding box center [621, 290] width 14 height 14
click at [740, 17] on button "Close" at bounding box center [733, 21] width 21 height 21
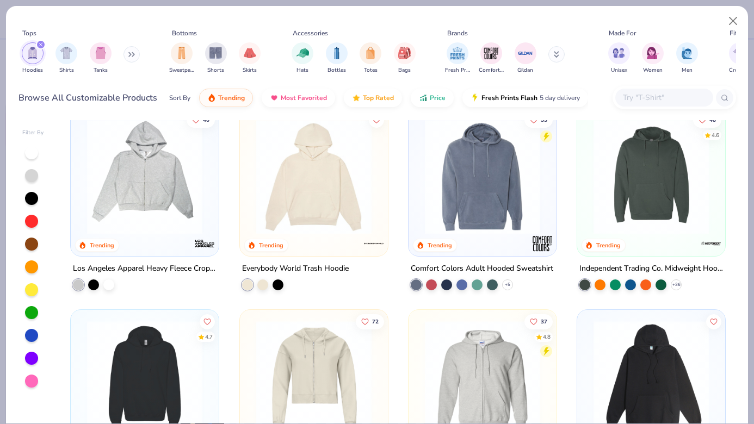
scroll to position [430, 0]
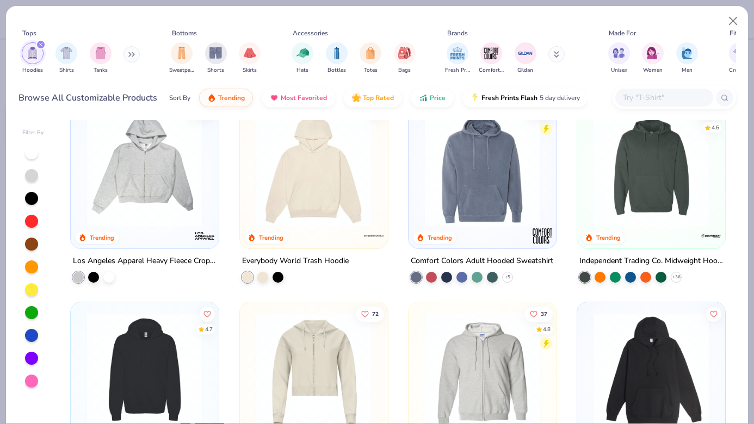
click at [639, 164] on img at bounding box center [651, 168] width 126 height 115
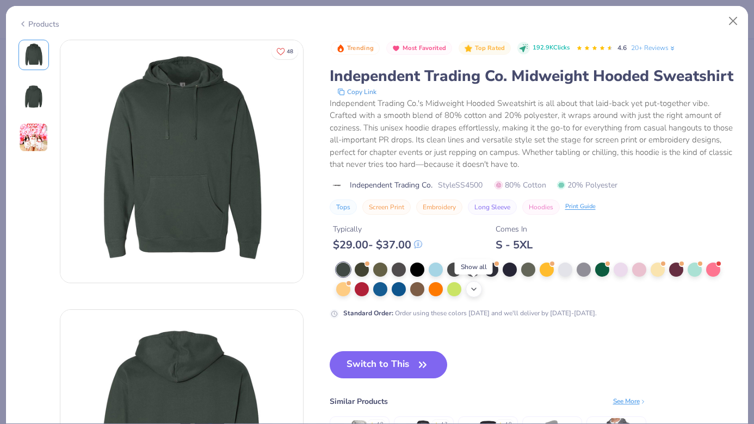
click at [475, 289] on polyline at bounding box center [474, 289] width 4 height 2
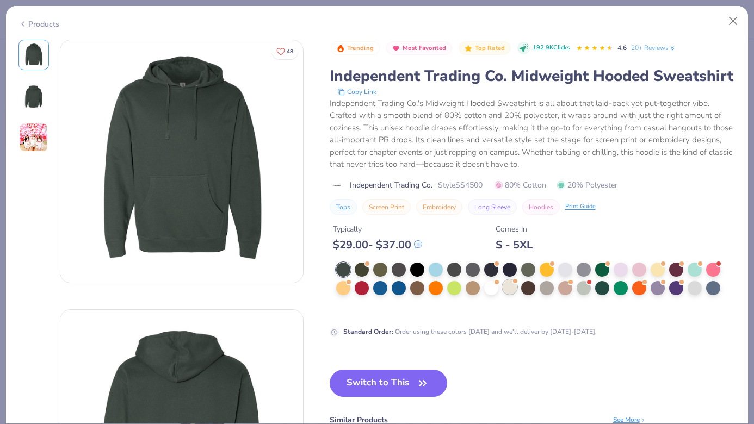
click at [506, 292] on div at bounding box center [510, 287] width 14 height 14
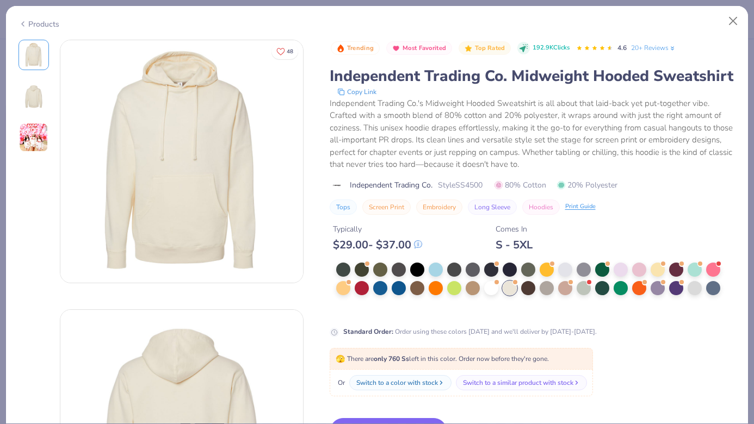
click at [36, 144] on img at bounding box center [33, 137] width 29 height 29
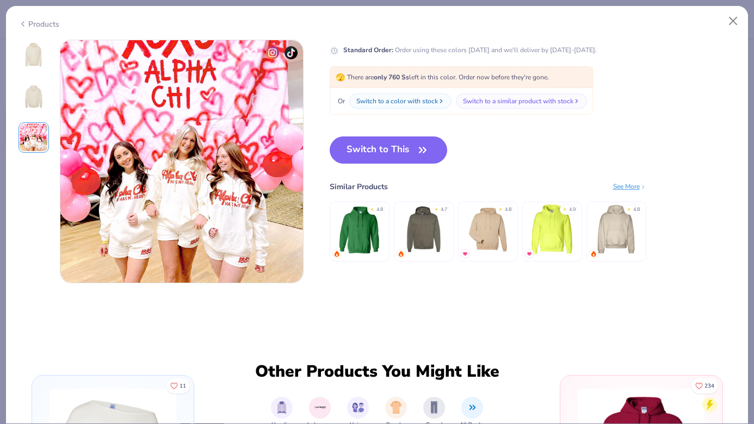
click at [35, 63] on img at bounding box center [34, 55] width 26 height 26
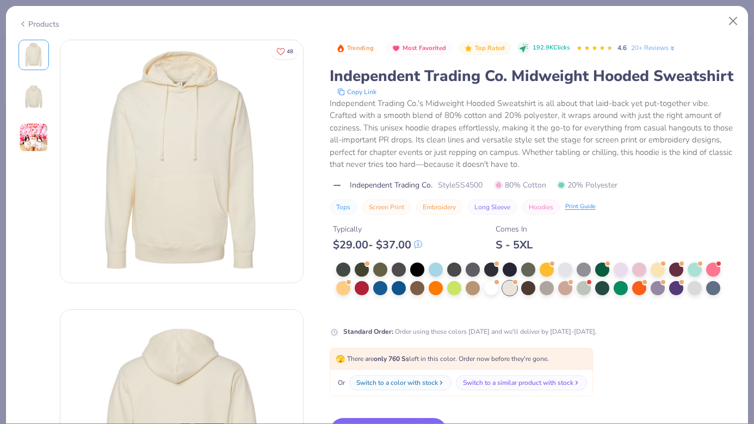
click at [416, 79] on div "Independent Trading Co. Midweight Hooded Sweatshirt" at bounding box center [533, 76] width 406 height 21
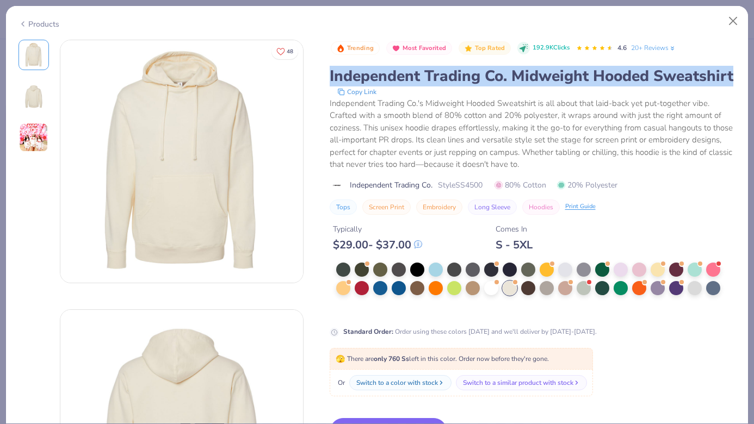
click at [416, 79] on div "Independent Trading Co. Midweight Hooded Sweatshirt" at bounding box center [533, 76] width 406 height 21
copy div "Independent Trading Co. Midweight Hooded Sweatshirt"
click at [741, 17] on button "Close" at bounding box center [733, 21] width 21 height 21
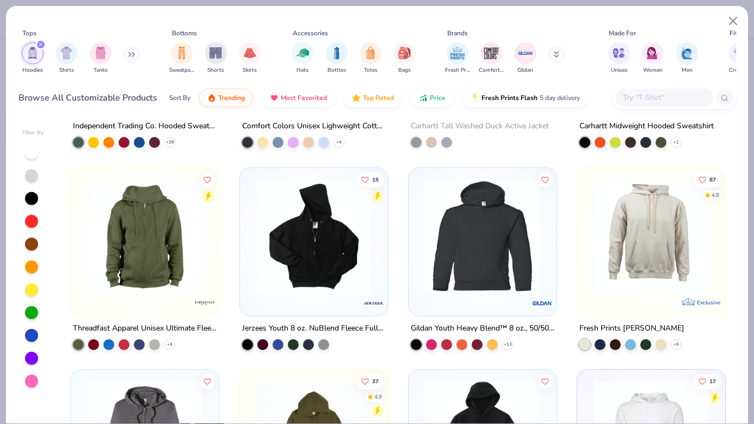
scroll to position [1177, 0]
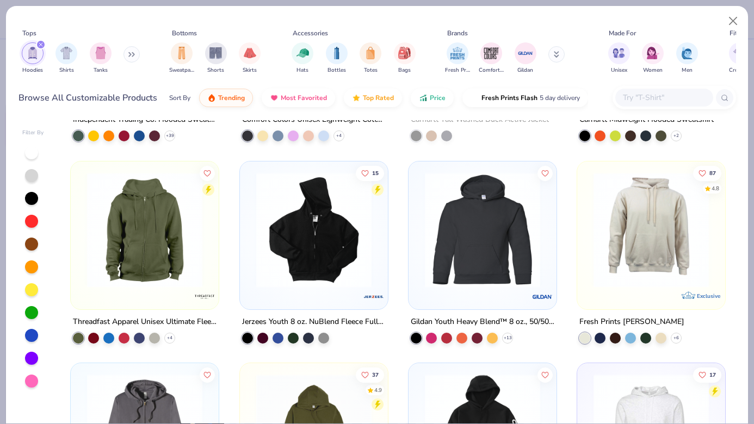
click at [663, 239] on img at bounding box center [651, 229] width 126 height 115
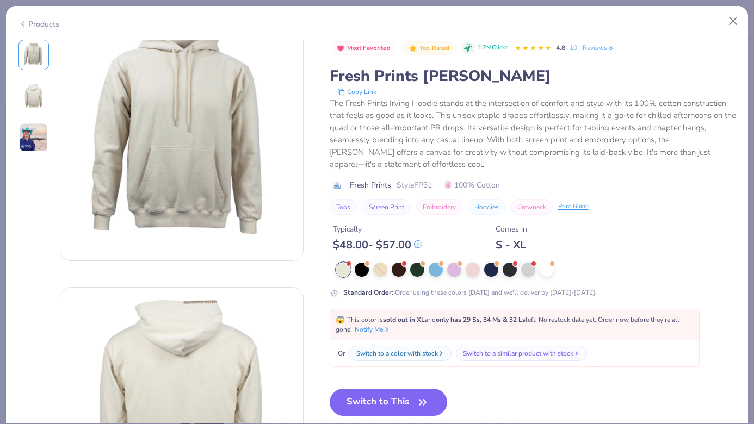
click at [21, 126] on img at bounding box center [33, 137] width 29 height 29
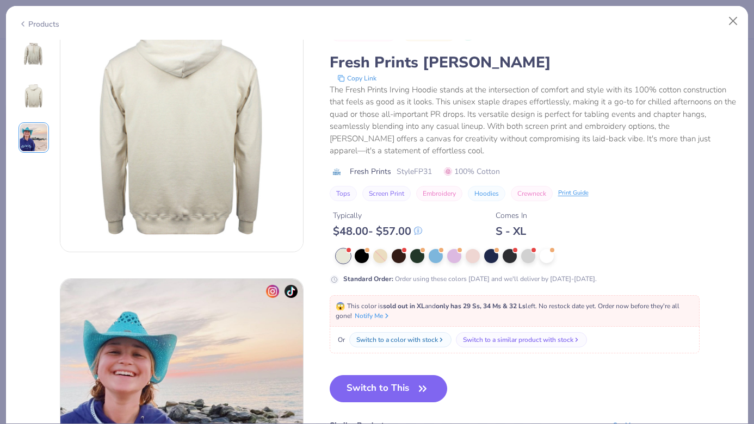
scroll to position [239, 0]
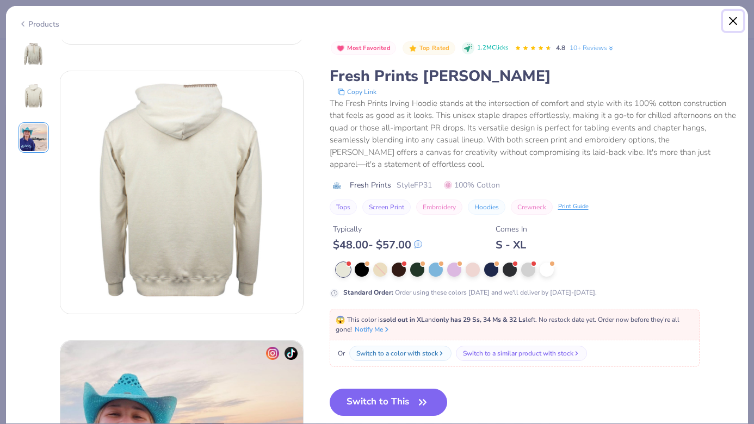
click at [734, 16] on button "Close" at bounding box center [733, 21] width 21 height 21
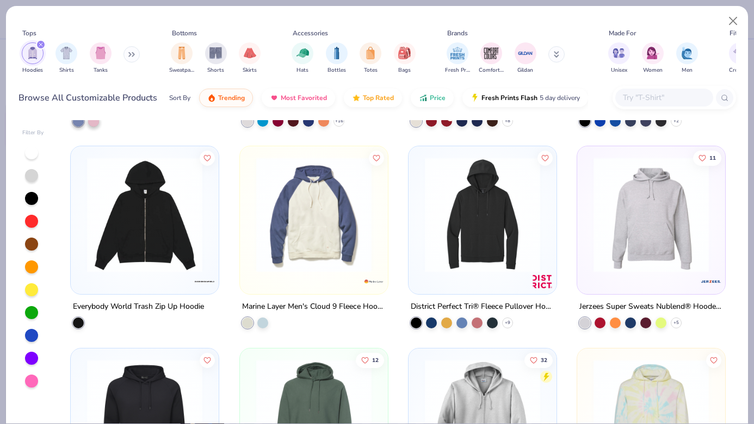
scroll to position [1806, 0]
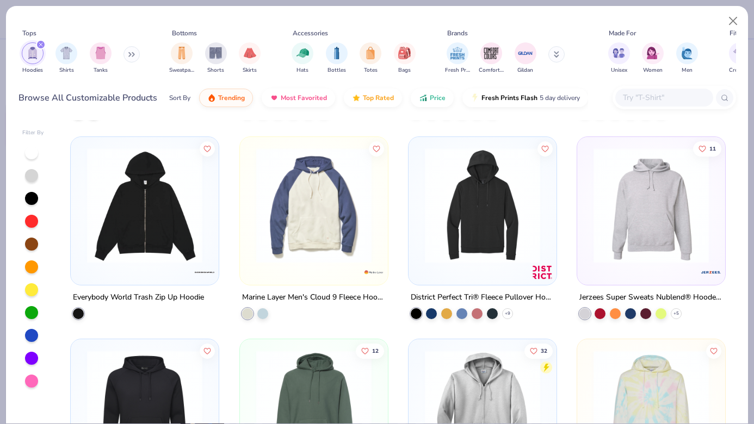
click at [660, 215] on img at bounding box center [651, 205] width 126 height 115
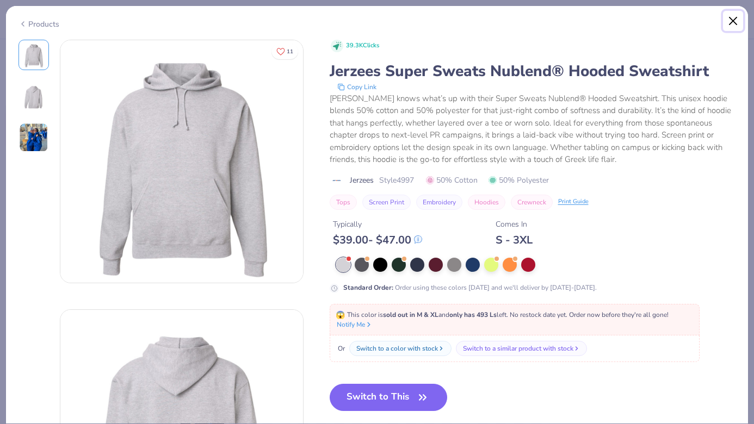
click at [738, 22] on button "Close" at bounding box center [733, 21] width 21 height 21
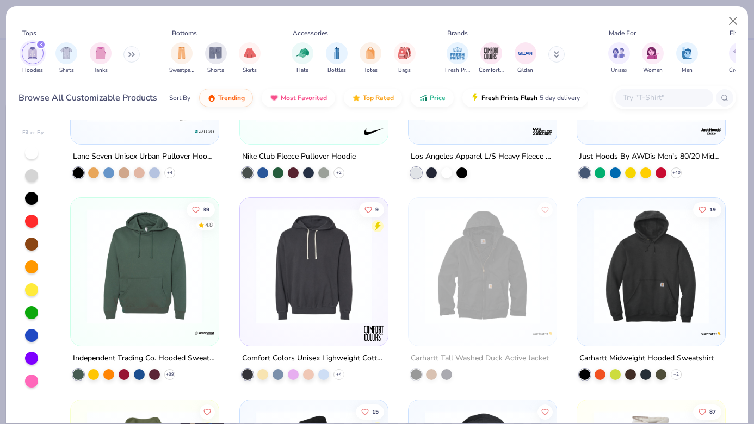
scroll to position [931, 0]
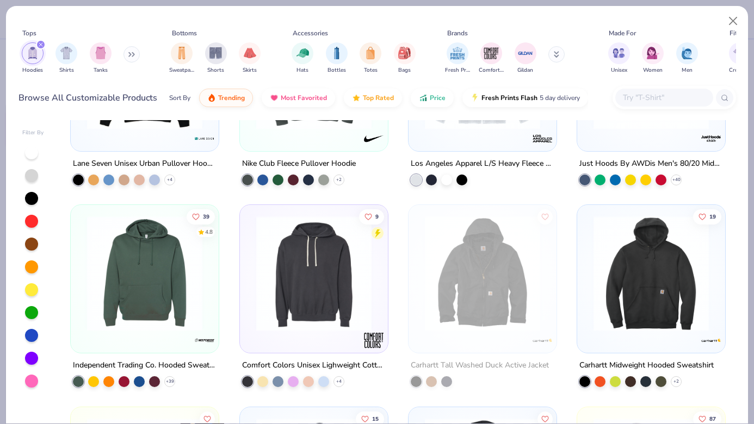
click at [186, 261] on img at bounding box center [145, 273] width 126 height 115
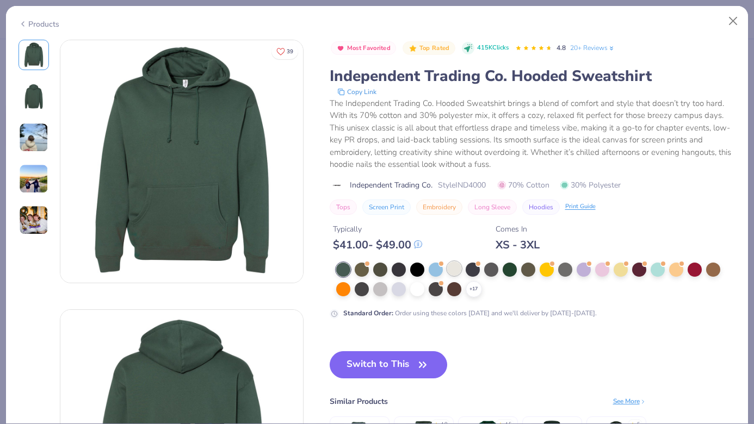
click at [454, 266] on div at bounding box center [454, 269] width 14 height 14
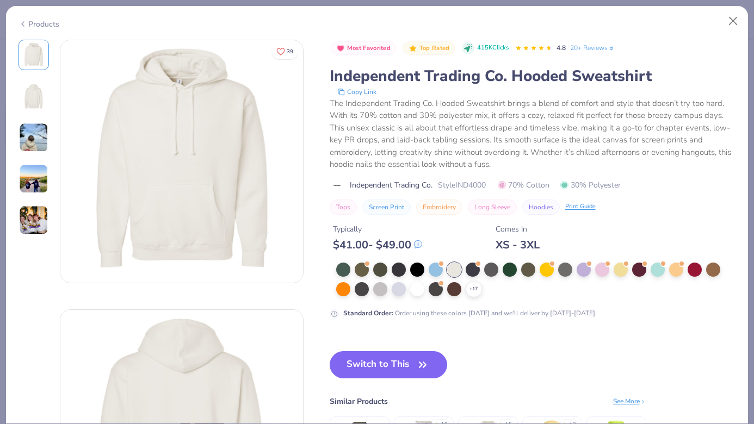
click at [34, 183] on img at bounding box center [33, 178] width 29 height 29
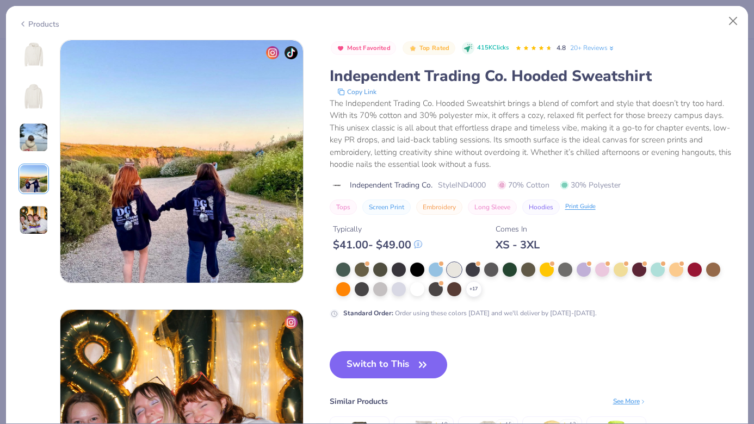
click at [32, 146] on img at bounding box center [33, 137] width 29 height 29
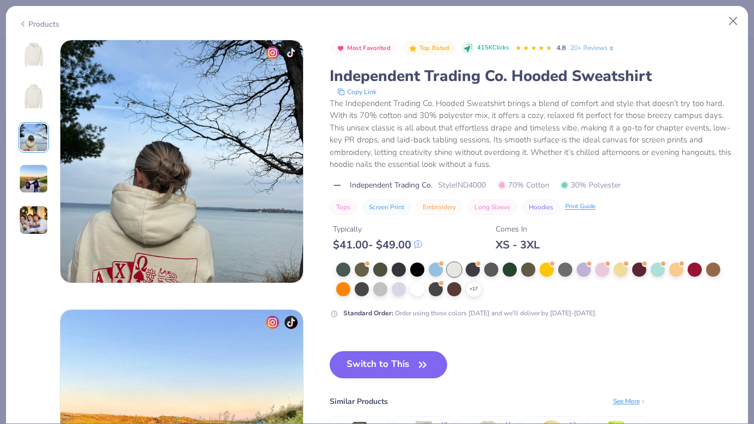
scroll to position [540, 0]
click at [627, 274] on div at bounding box center [621, 269] width 14 height 14
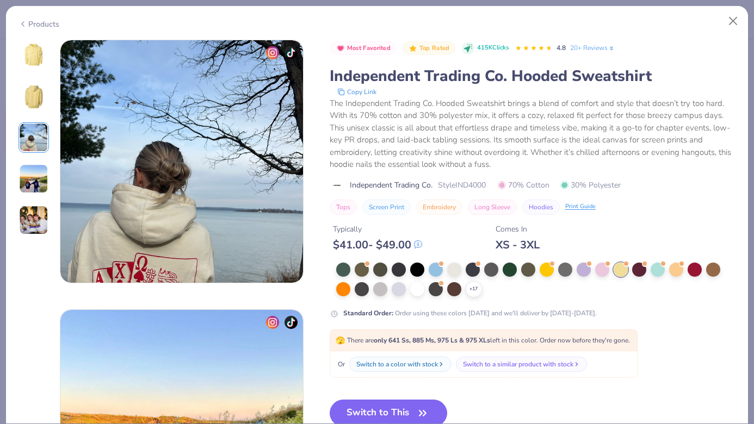
click at [35, 164] on img at bounding box center [33, 178] width 29 height 29
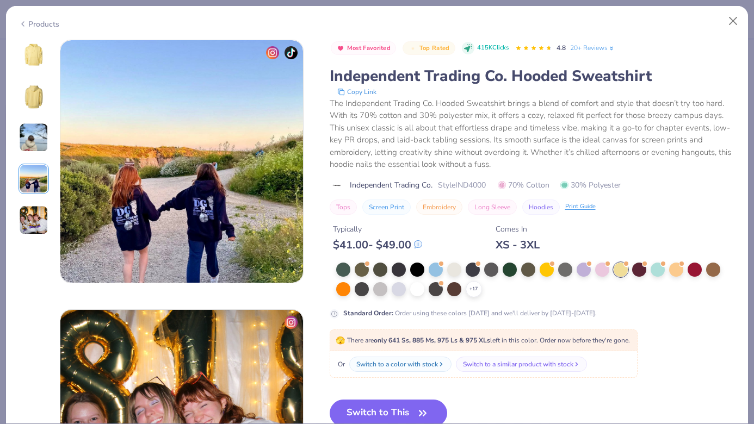
click at [35, 150] on img at bounding box center [33, 137] width 29 height 29
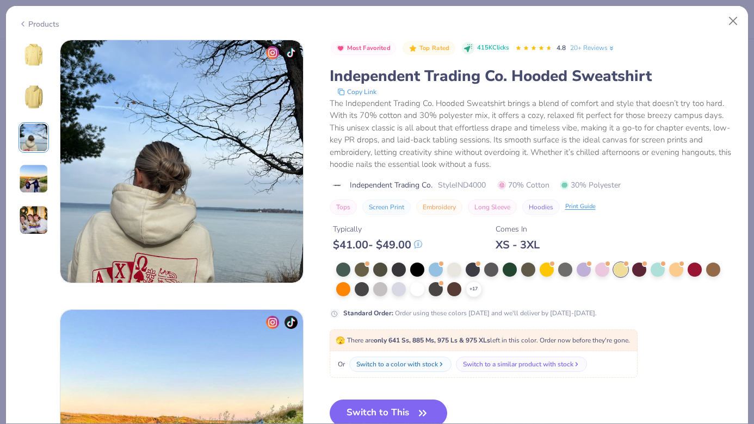
click at [36, 48] on img at bounding box center [34, 55] width 26 height 26
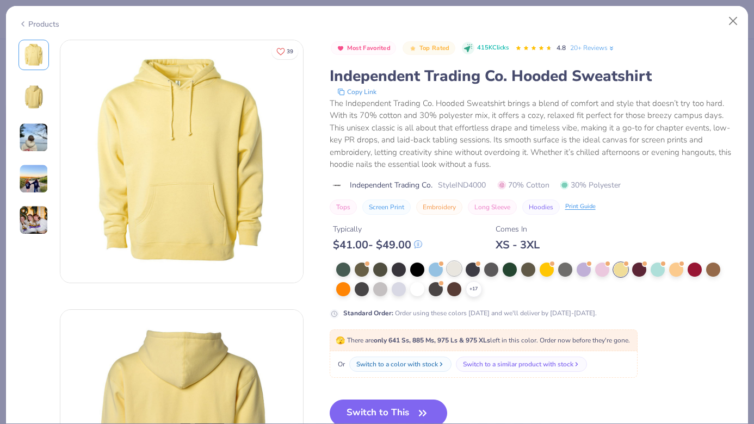
click at [447, 269] on div at bounding box center [454, 269] width 14 height 14
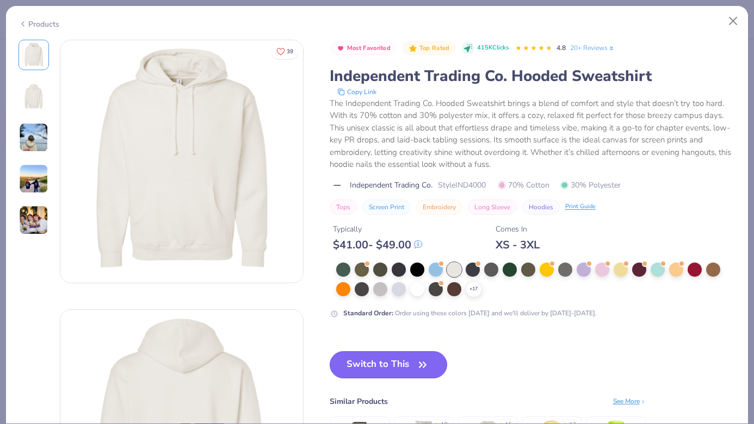
click at [376, 366] on button "Switch to This" at bounding box center [389, 364] width 118 height 27
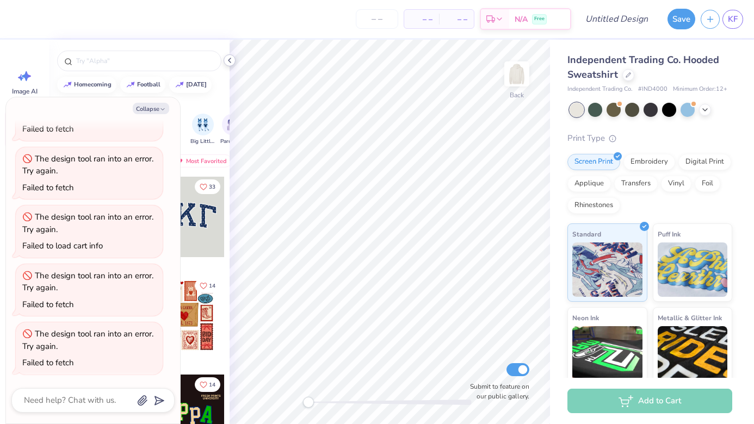
click at [230, 60] on icon at bounding box center [229, 60] width 9 height 9
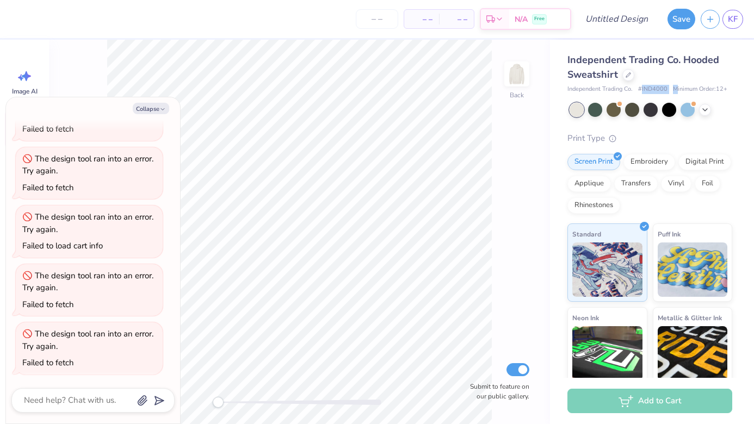
drag, startPoint x: 642, startPoint y: 88, endPoint x: 674, endPoint y: 87, distance: 32.1
click at [675, 87] on div "Independent Trading Co. # IND4000 Minimum Order: 12 +" at bounding box center [649, 89] width 165 height 9
click at [667, 87] on div "Independent Trading Co. # IND4000 Minimum Order: 12 +" at bounding box center [649, 89] width 165 height 9
drag, startPoint x: 666, startPoint y: 87, endPoint x: 642, endPoint y: 88, distance: 24.0
click at [642, 88] on span "# IND4000" at bounding box center [652, 89] width 29 height 9
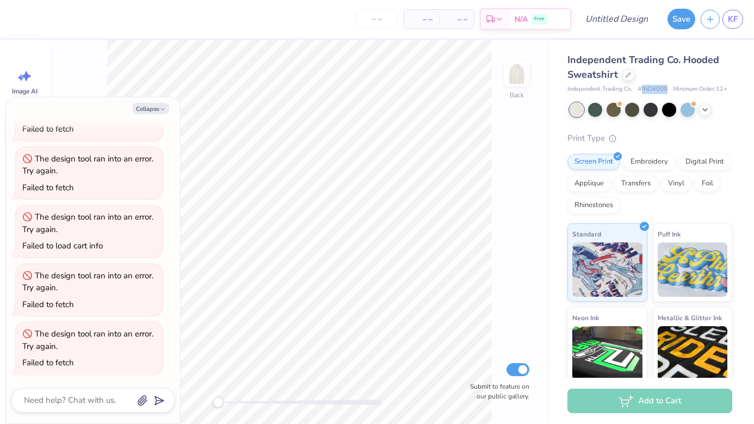
copy span "IND4000"
click at [165, 108] on icon "button" at bounding box center [162, 109] width 7 height 7
type textarea "x"
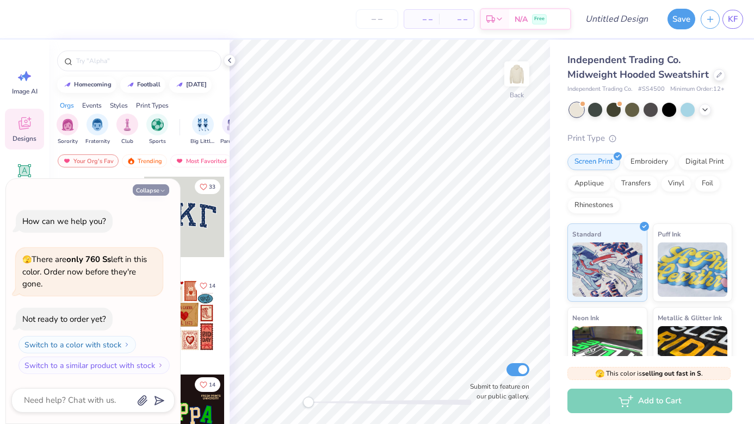
click at [153, 189] on button "Collapse" at bounding box center [151, 189] width 36 height 11
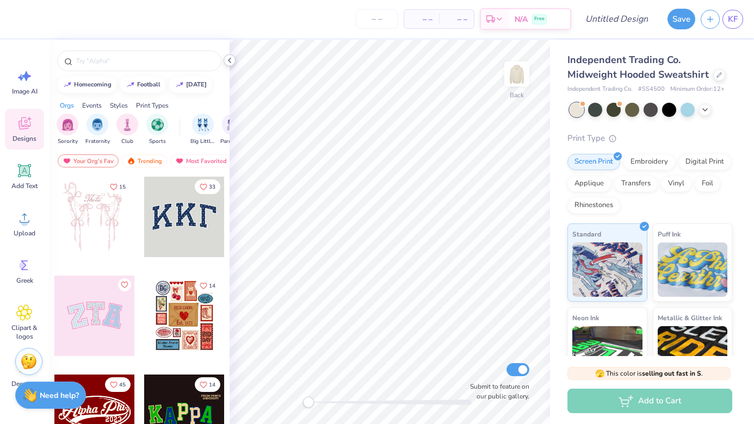
click at [232, 59] on icon at bounding box center [229, 60] width 9 height 9
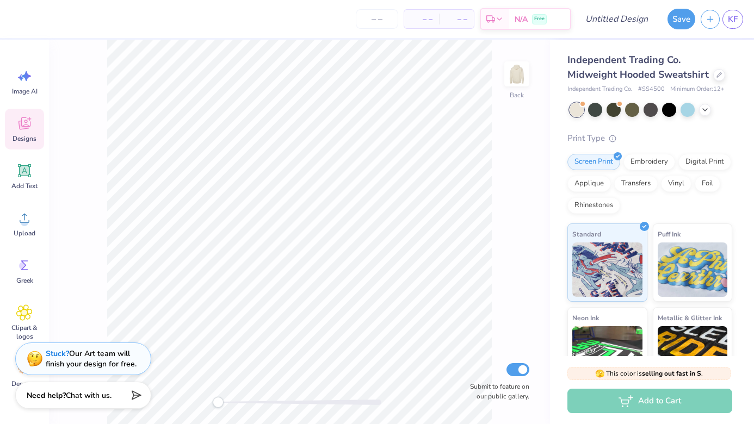
click at [197, 398] on div "Back Submit to feature on our public gallery." at bounding box center [299, 232] width 501 height 385
click at [522, 77] on img at bounding box center [517, 74] width 44 height 44
click at [523, 79] on img at bounding box center [517, 74] width 44 height 44
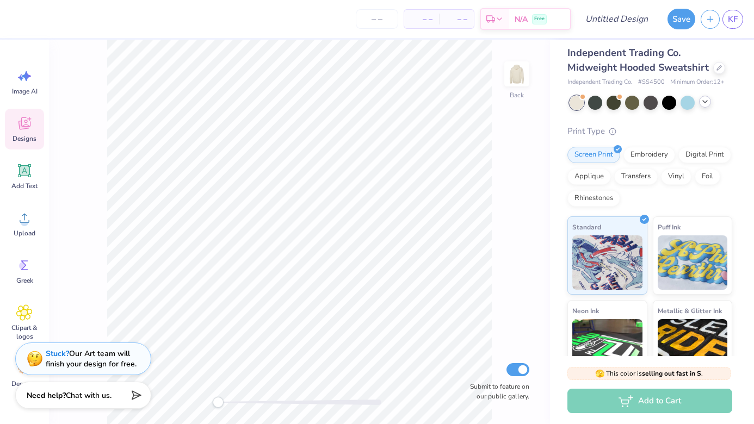
click at [709, 103] on icon at bounding box center [705, 101] width 9 height 9
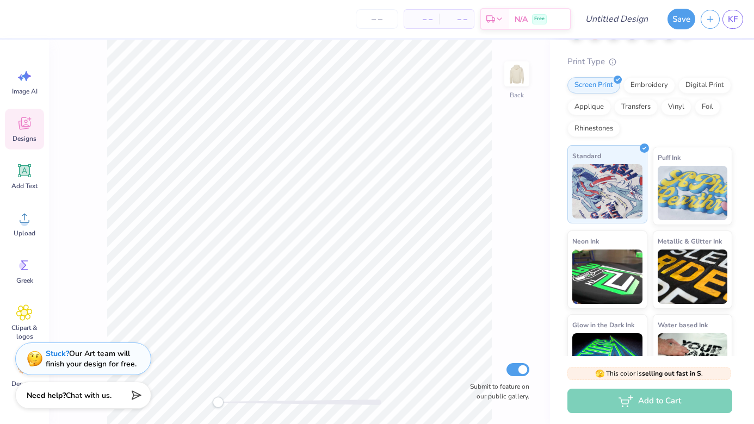
scroll to position [187, 0]
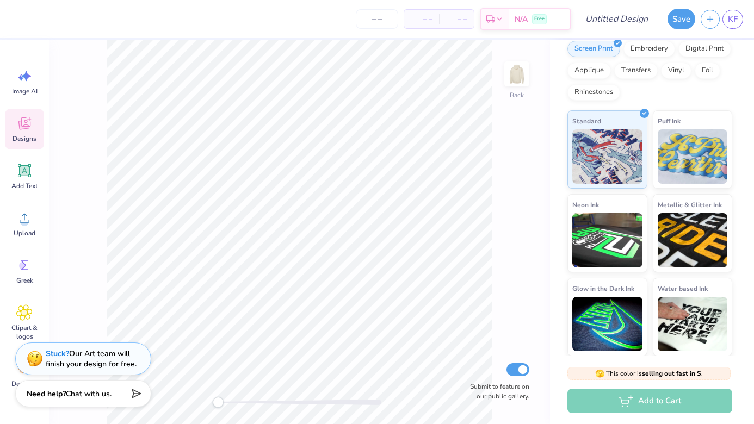
click at [55, 394] on strong "Need help?" at bounding box center [46, 394] width 39 height 10
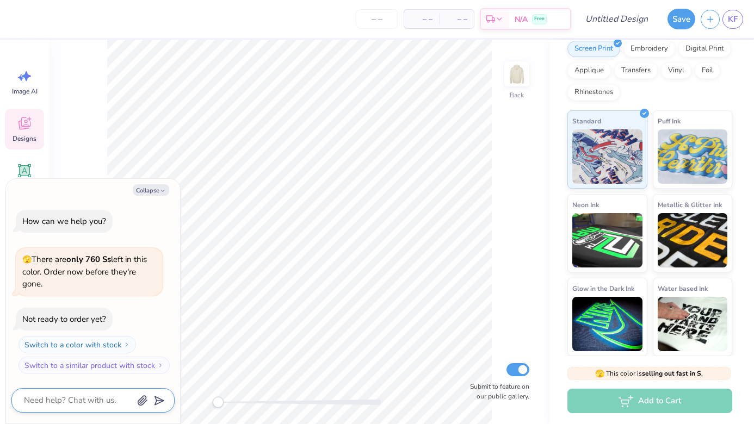
click at [44, 395] on textarea at bounding box center [78, 400] width 110 height 15
type textarea "x"
type textarea "w"
type textarea "x"
type textarea "wh"
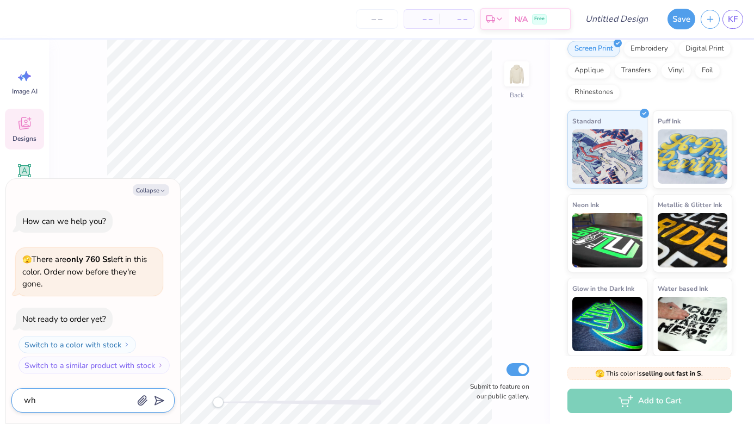
type textarea "x"
type textarea "wha"
type textarea "x"
type textarea "what"
type textarea "x"
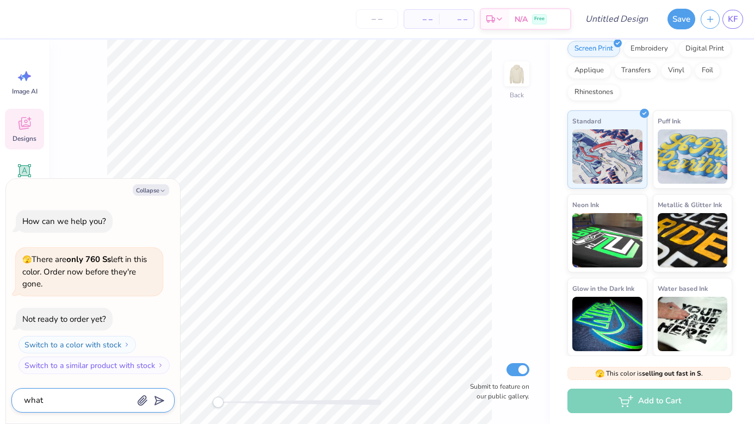
type textarea "what"
type textarea "x"
type textarea "what i"
type textarea "x"
type textarea "what is"
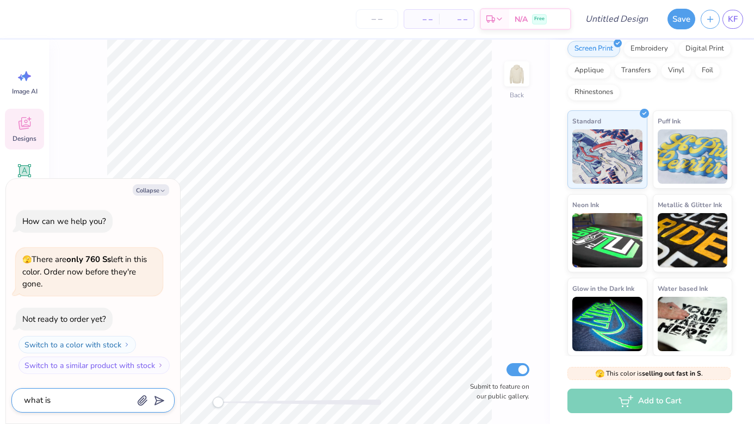
type textarea "x"
type textarea "what is"
type textarea "x"
type textarea "what is t"
type textarea "x"
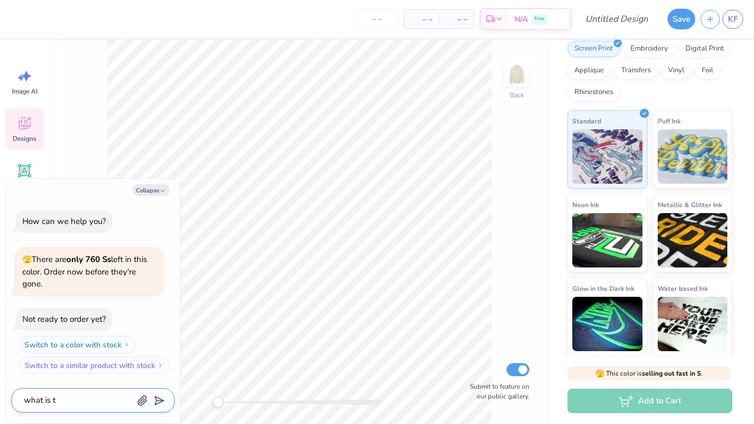
type textarea "what is th"
type textarea "x"
type textarea "what is the"
type textarea "x"
type textarea "what is the"
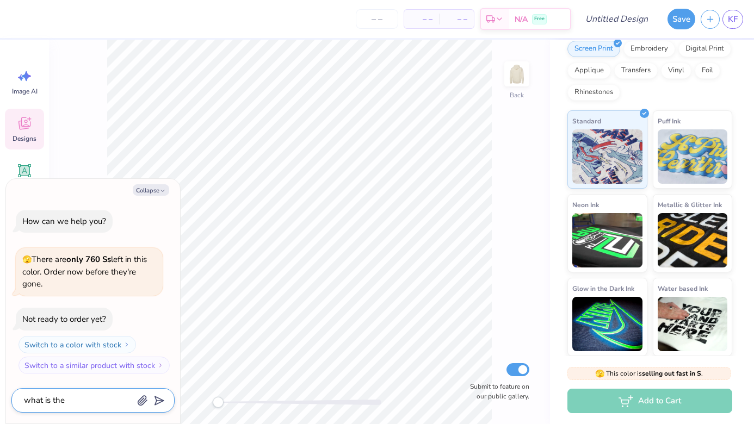
type textarea "x"
type textarea "what is the c"
type textarea "x"
type textarea "what is the co"
type textarea "x"
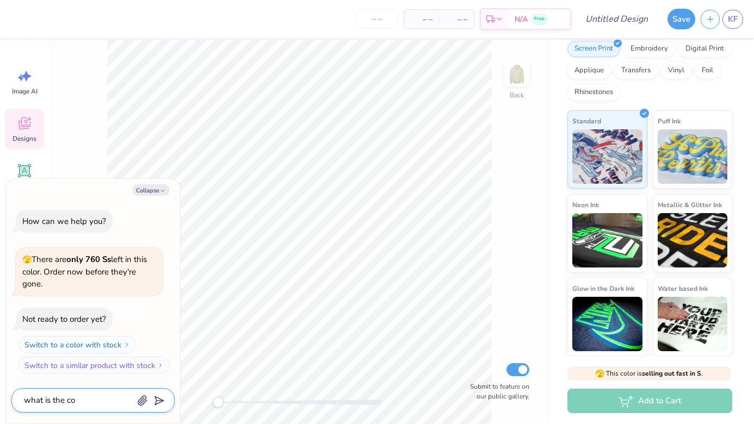
type textarea "what is the col"
type textarea "x"
type textarea "what is the colo"
type textarea "x"
type textarea "what is the color"
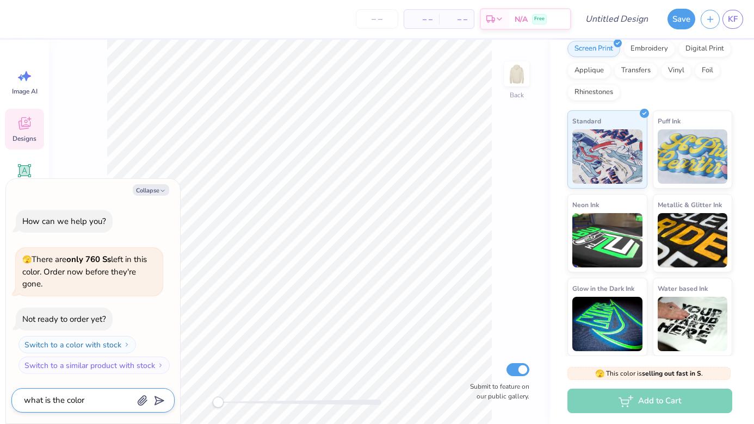
type textarea "x"
type textarea "what is the color"
type textarea "x"
type textarea "what is the color c"
type textarea "x"
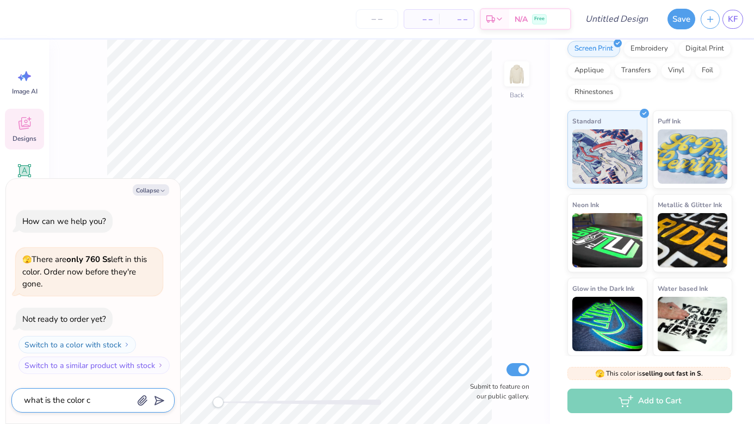
type textarea "what is the color co"
type textarea "x"
type textarea "what is the color cod"
type textarea "x"
type textarea "what is the color code"
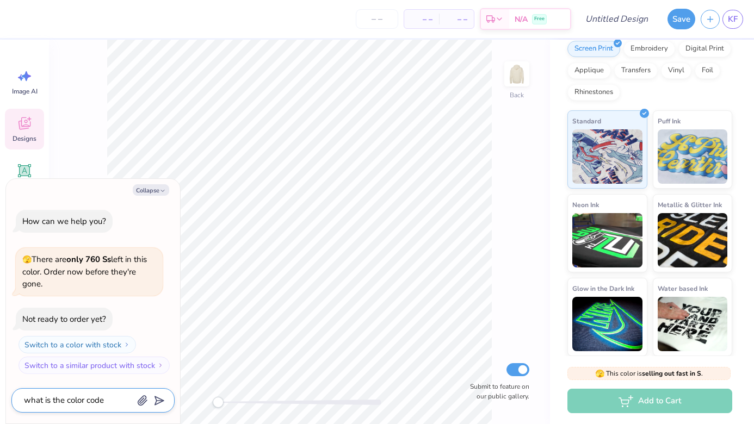
type textarea "x"
type textarea "what is the color code"
type textarea "x"
type textarea "what is the color code o"
type textarea "x"
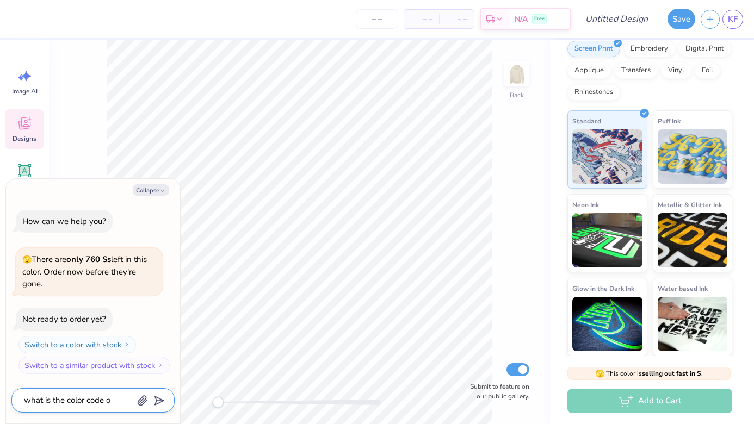
type textarea "what is the color code of"
type textarea "x"
type textarea "what is the color code of"
type textarea "x"
type textarea "what is the color code of t"
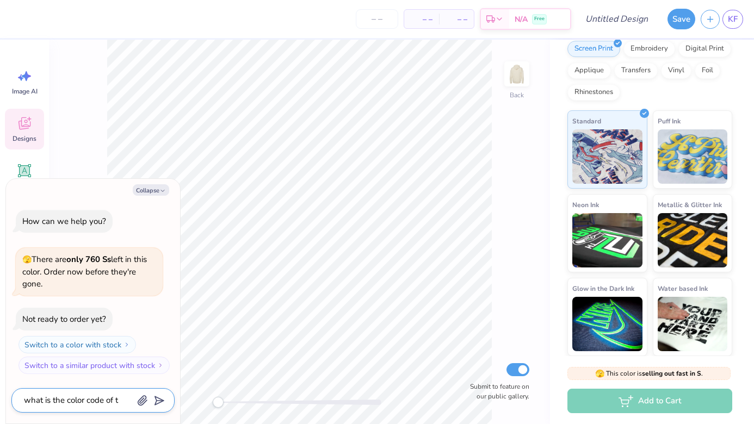
type textarea "x"
type textarea "what is the color code of th"
type textarea "x"
type textarea "what is the color code of thi"
type textarea "x"
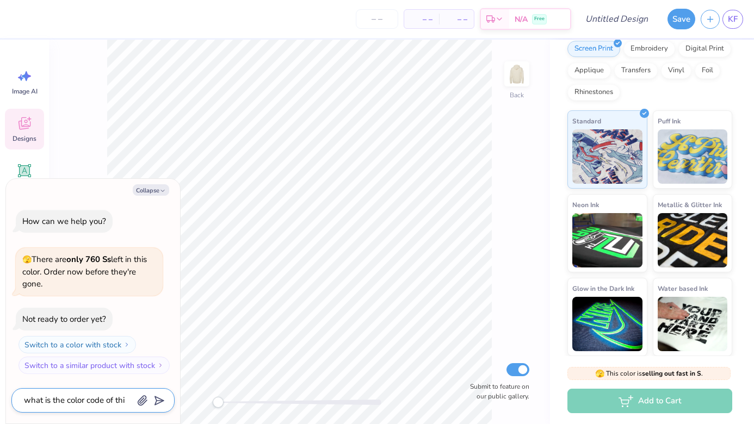
type textarea "what is the color code of this"
click at [82, 401] on textarea "what is the color code of this" at bounding box center [78, 400] width 110 height 15
type textarea "x"
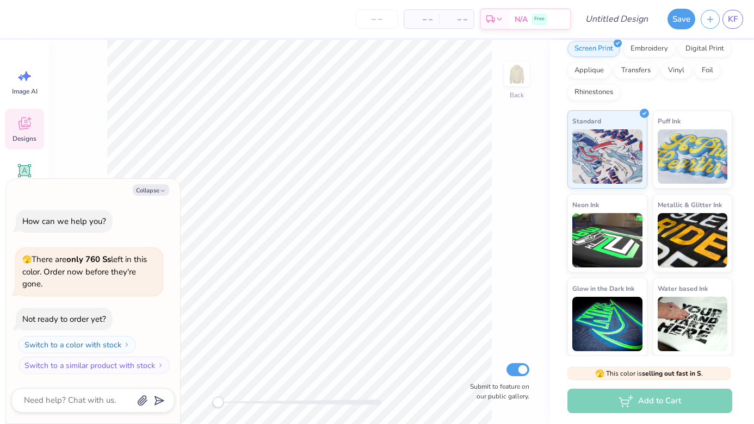
click at [154, 183] on div "Collapse How can we help you? 🫣 There are only 760 Ss left in this color. Order…" at bounding box center [93, 301] width 174 height 245
click at [163, 190] on icon "button" at bounding box center [162, 191] width 7 height 7
type textarea "x"
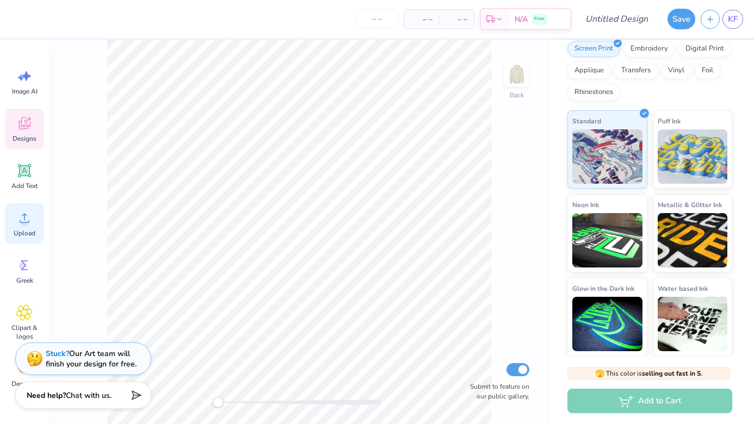
click at [23, 225] on circle at bounding box center [25, 223] width 8 height 8
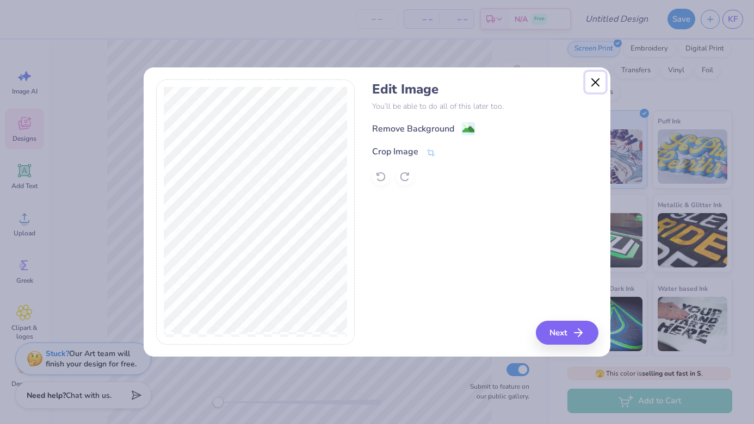
click at [595, 79] on button "Close" at bounding box center [595, 82] width 21 height 21
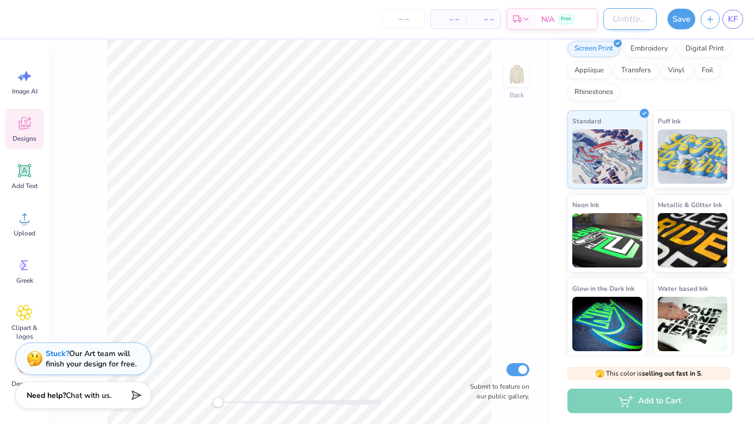
click at [603, 25] on input "Design Title" at bounding box center [629, 19] width 53 height 22
type input "HoodieNew"
click at [13, 221] on div "Upload" at bounding box center [24, 223] width 39 height 41
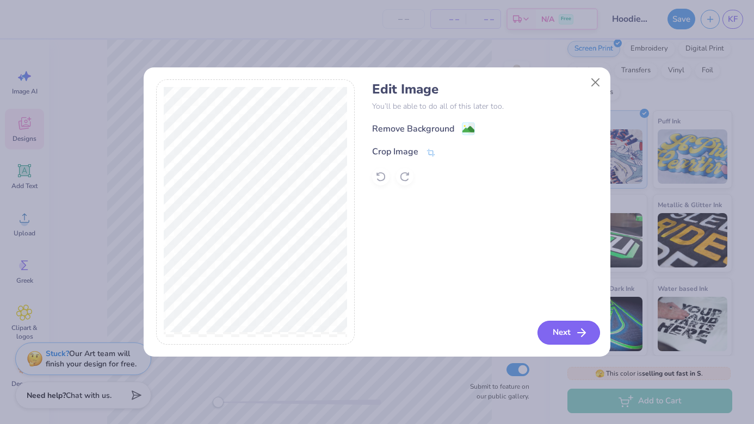
click at [570, 332] on button "Next" at bounding box center [568, 333] width 63 height 24
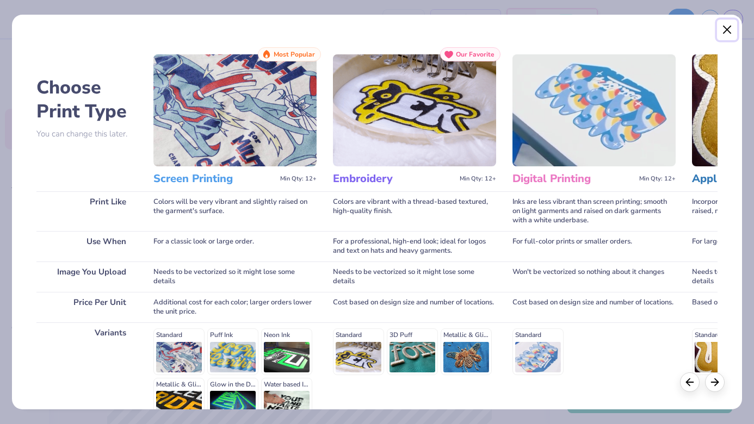
click at [721, 27] on button "Close" at bounding box center [727, 30] width 21 height 21
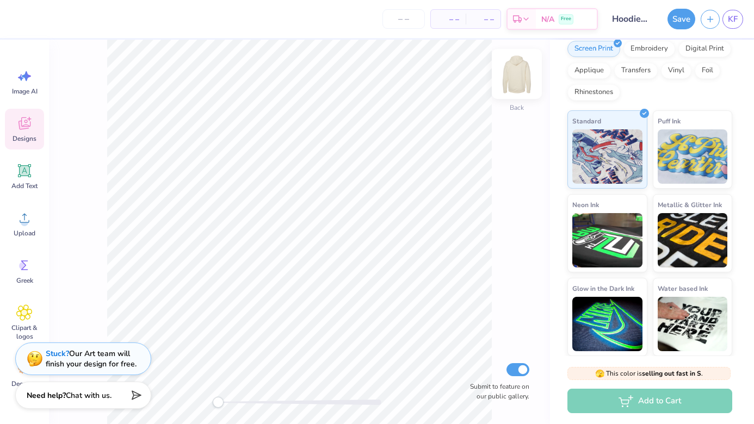
click at [517, 72] on img at bounding box center [517, 74] width 44 height 44
click at [28, 225] on icon at bounding box center [24, 218] width 16 height 16
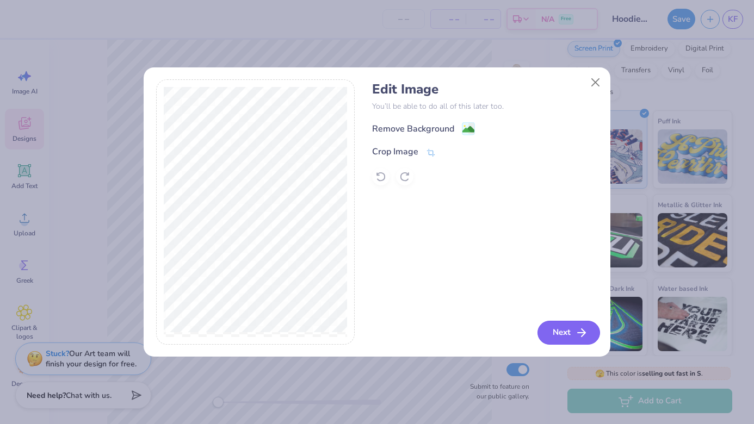
click at [552, 334] on button "Next" at bounding box center [568, 333] width 63 height 24
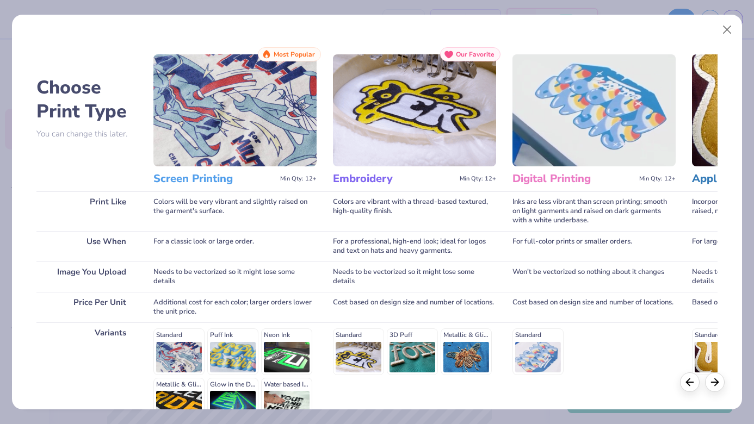
scroll to position [118, 0]
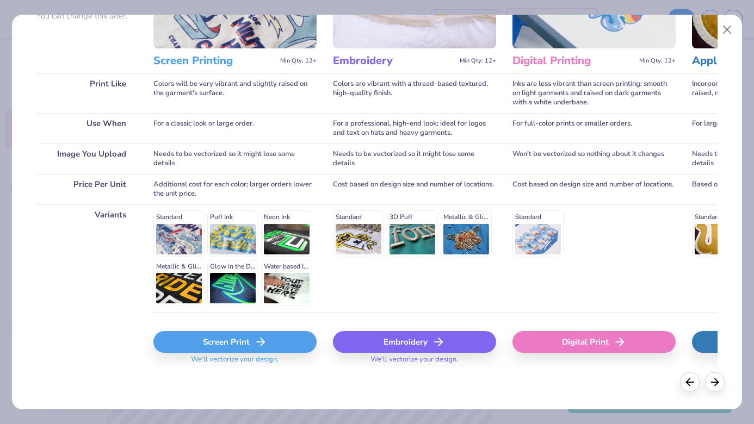
click at [231, 335] on div "Screen Print" at bounding box center [234, 342] width 163 height 22
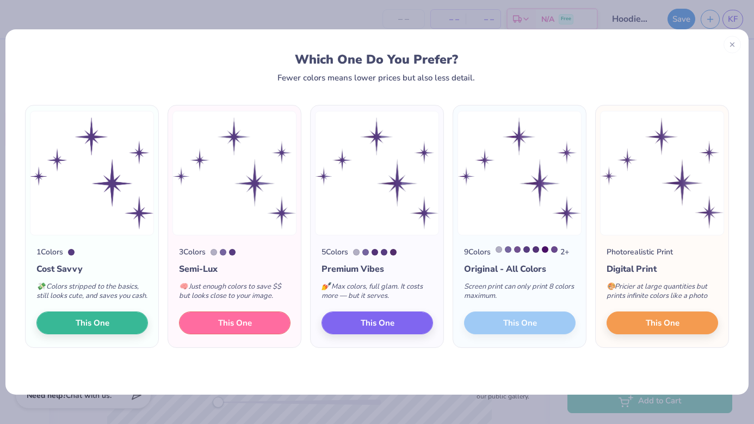
drag, startPoint x: 246, startPoint y: 330, endPoint x: 324, endPoint y: 165, distance: 182.0
click at [324, 165] on div "1 Colors Cost Savvy 💸 Colors stripped to the basics, still looks cute, and save…" at bounding box center [377, 226] width 708 height 243
click at [632, 329] on button "This One" at bounding box center [663, 321] width 112 height 23
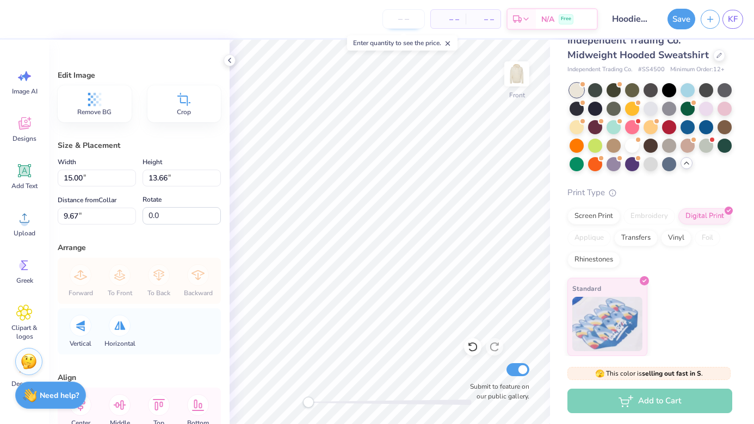
click at [397, 23] on input "number" at bounding box center [403, 19] width 42 height 20
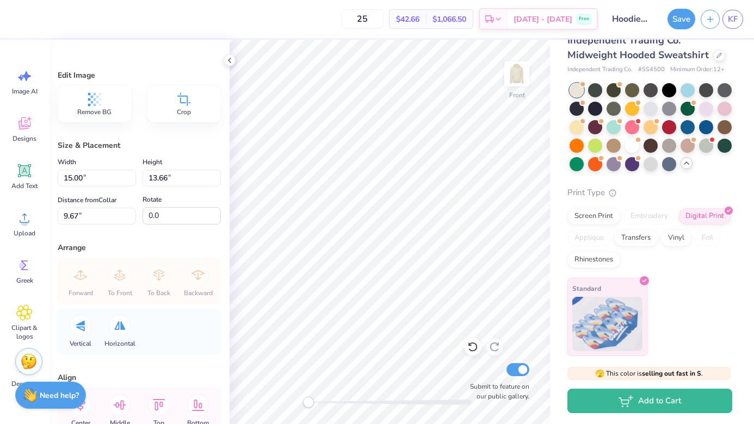
type input "25"
type input "6.83"
type input "12.95"
type input "11.79"
type input "11.78"
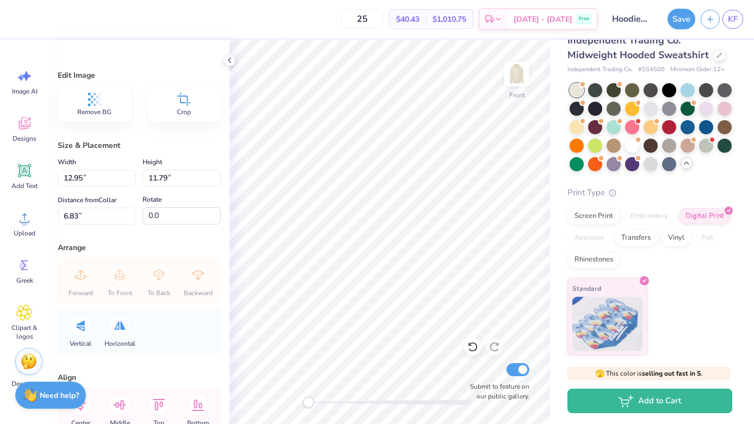
type input "10.73"
type input "7.89"
click at [516, 73] on img at bounding box center [517, 74] width 44 height 44
click at [31, 221] on icon at bounding box center [24, 218] width 16 height 16
click at [31, 172] on icon at bounding box center [24, 171] width 16 height 16
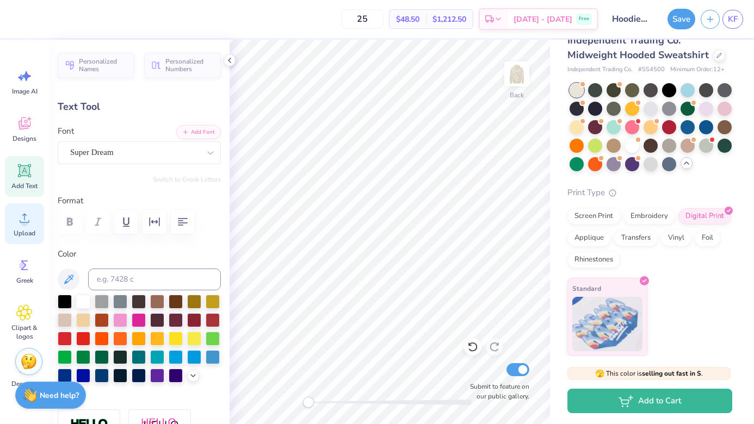
click at [31, 207] on div "Upload" at bounding box center [24, 223] width 39 height 41
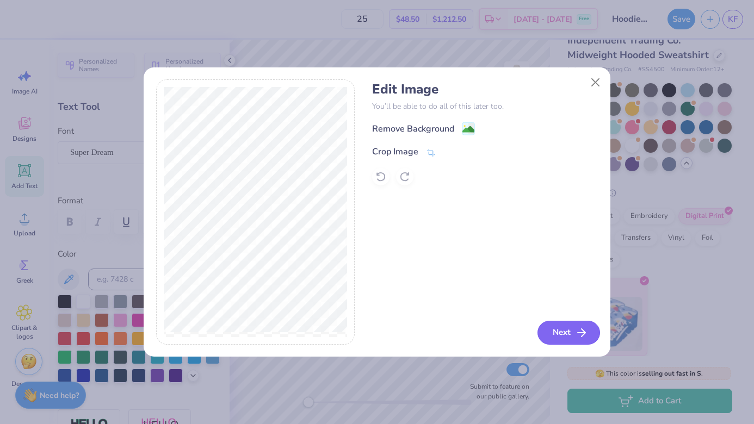
click at [553, 330] on button "Next" at bounding box center [568, 333] width 63 height 24
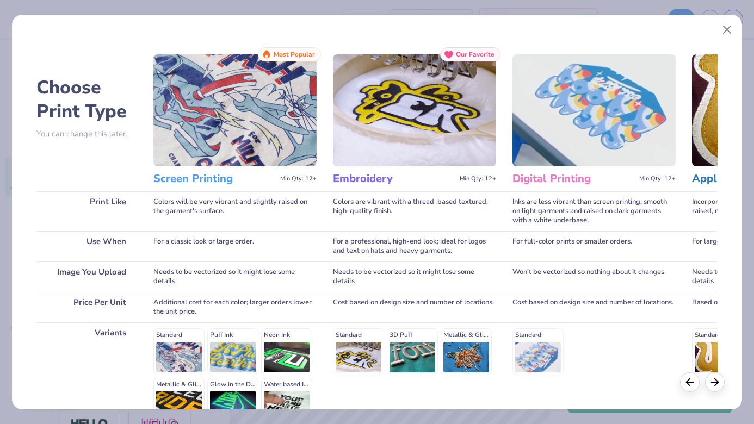
scroll to position [118, 0]
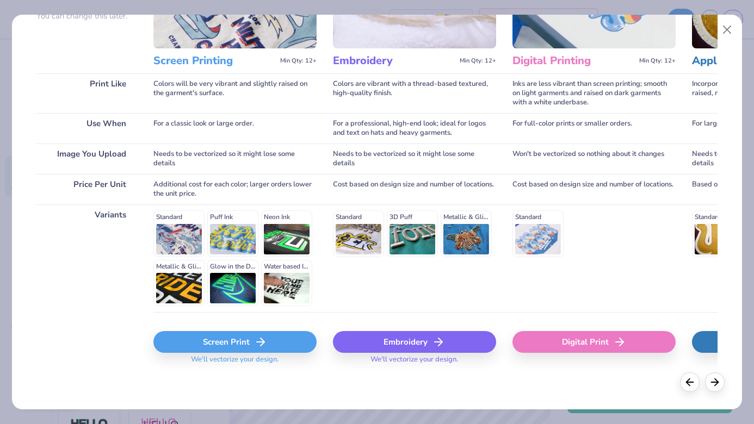
click at [287, 336] on div "Screen Print" at bounding box center [234, 342] width 163 height 22
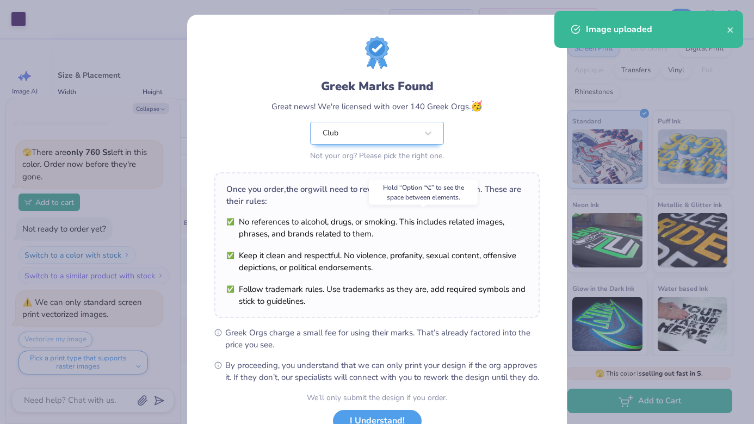
scroll to position [85, 0]
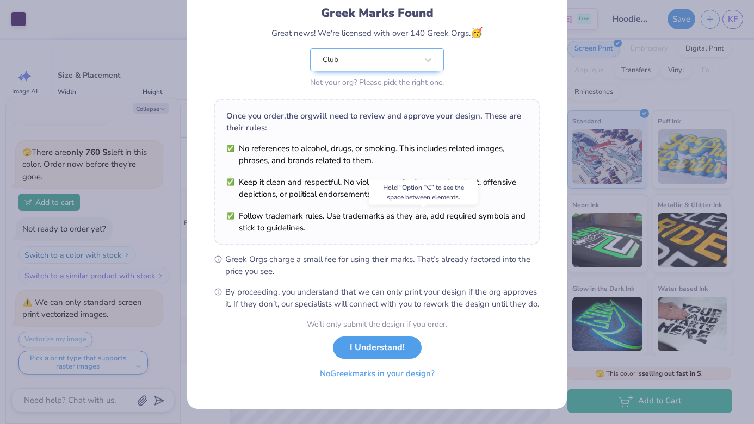
click at [398, 375] on button "No Greek marks in your design?" at bounding box center [377, 374] width 133 height 22
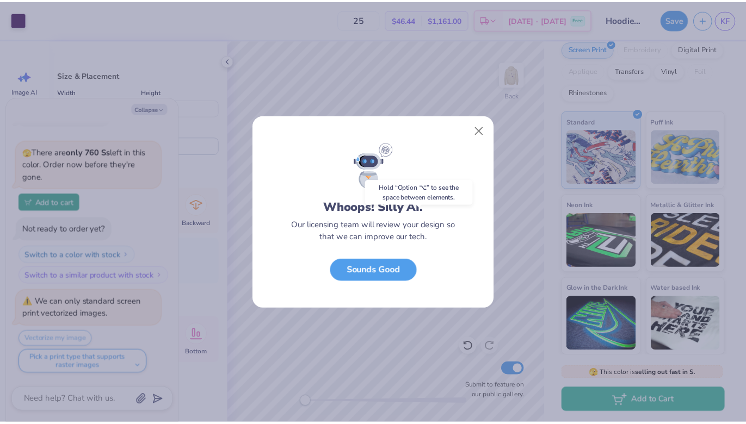
scroll to position [0, 0]
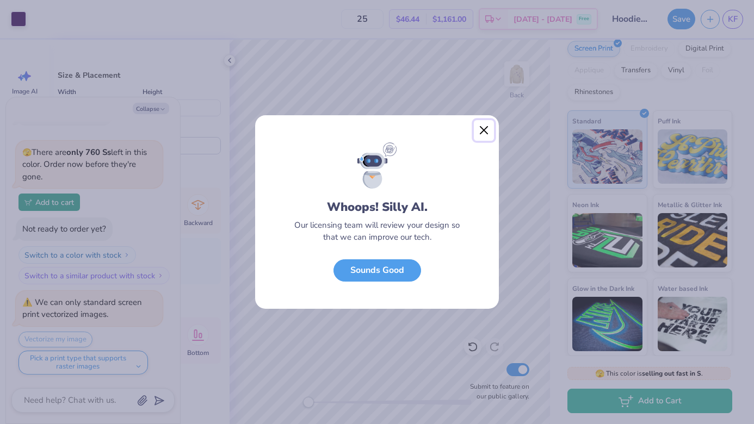
click at [482, 134] on button "Close" at bounding box center [484, 130] width 21 height 21
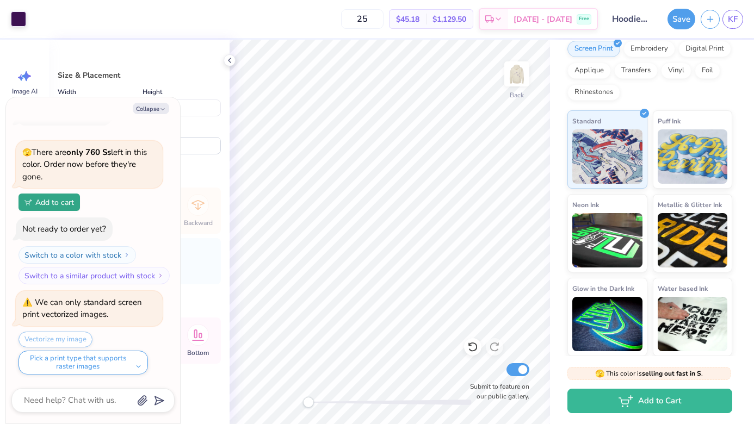
type textarea "x"
type input "6.18"
type input "1.65"
type input "11.72"
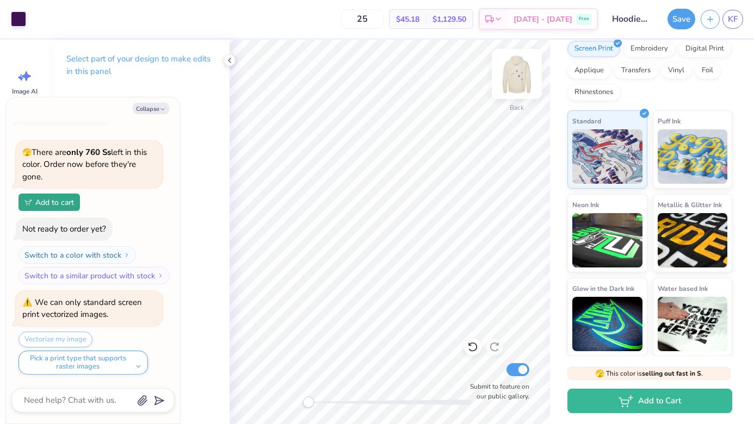
click at [525, 76] on img at bounding box center [517, 74] width 44 height 44
click at [511, 77] on img at bounding box center [517, 74] width 44 height 44
click at [515, 74] on img at bounding box center [517, 74] width 44 height 44
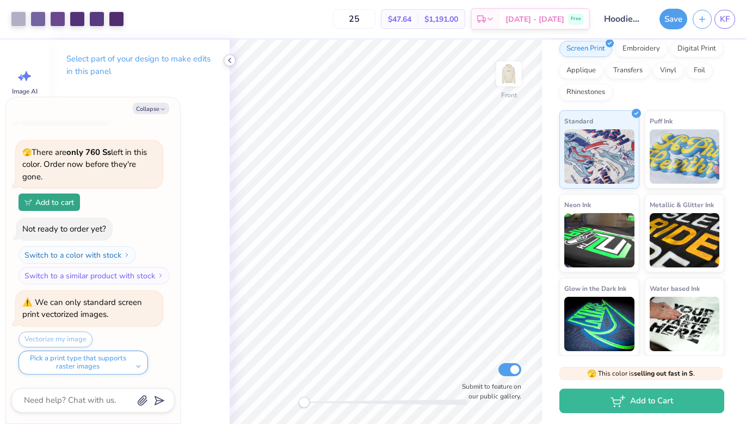
click at [232, 55] on div at bounding box center [230, 60] width 12 height 12
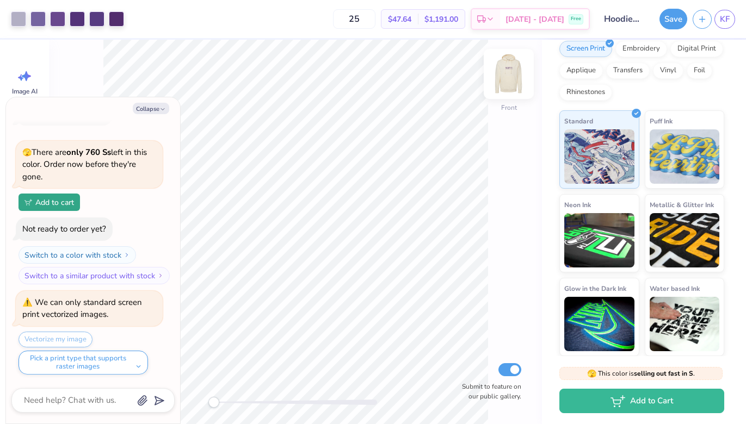
click at [510, 74] on img at bounding box center [509, 74] width 44 height 44
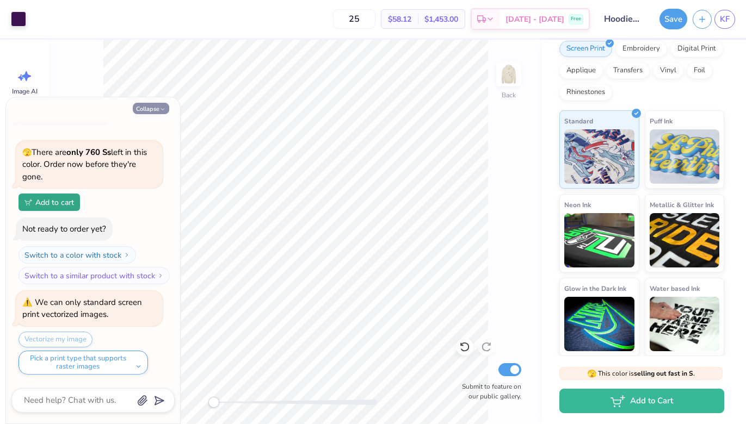
click at [159, 110] on icon "button" at bounding box center [162, 109] width 7 height 7
type textarea "x"
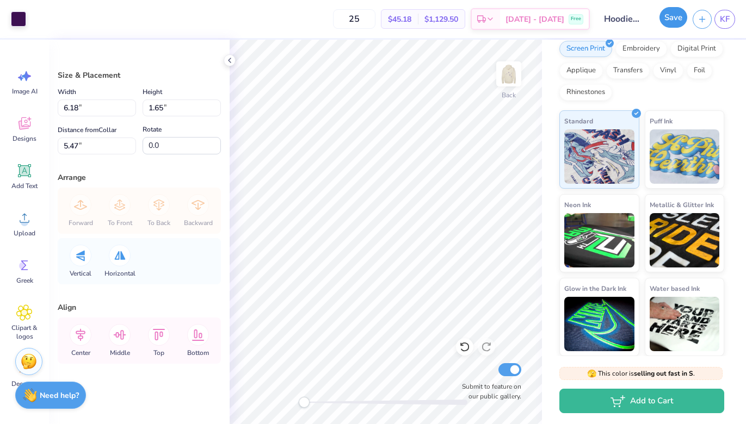
click at [667, 23] on button "Save" at bounding box center [673, 17] width 28 height 21
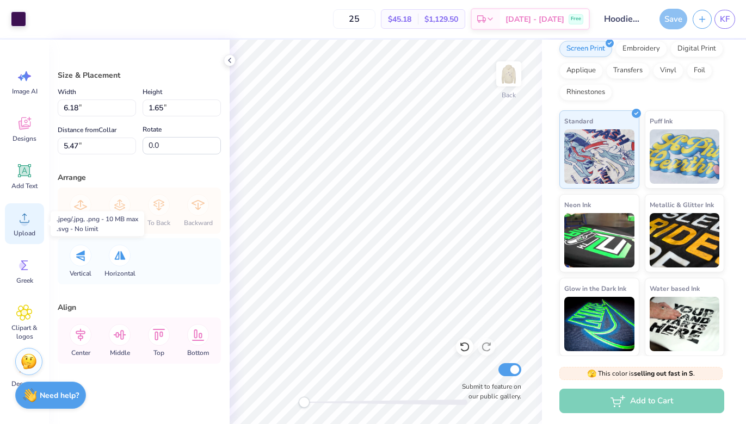
click at [25, 220] on circle at bounding box center [25, 223] width 8 height 8
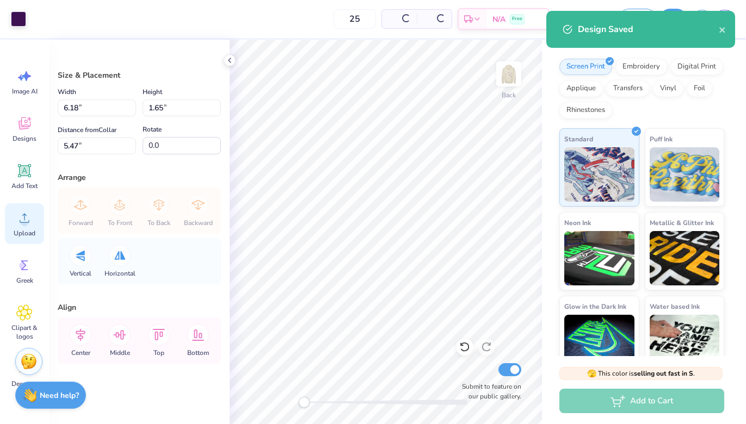
scroll to position [205, 0]
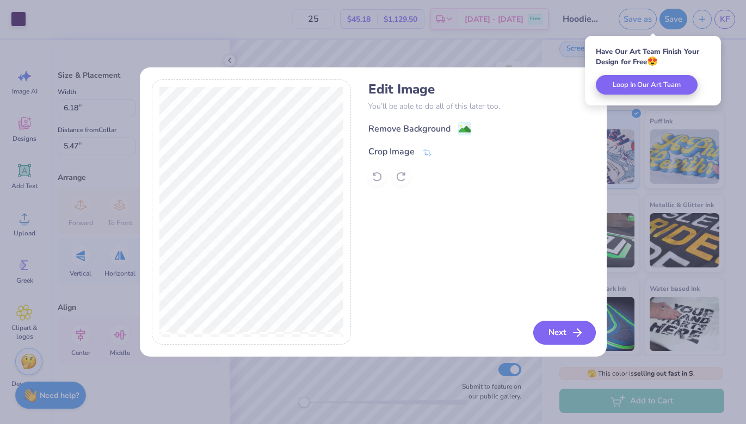
click at [559, 326] on button "Next" at bounding box center [564, 333] width 63 height 24
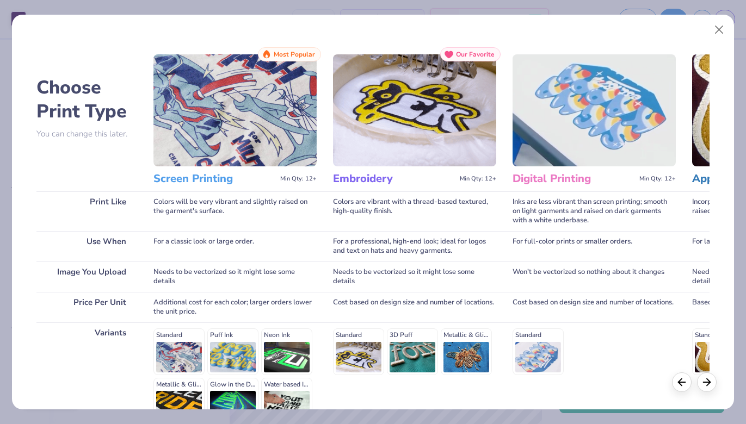
scroll to position [118, 0]
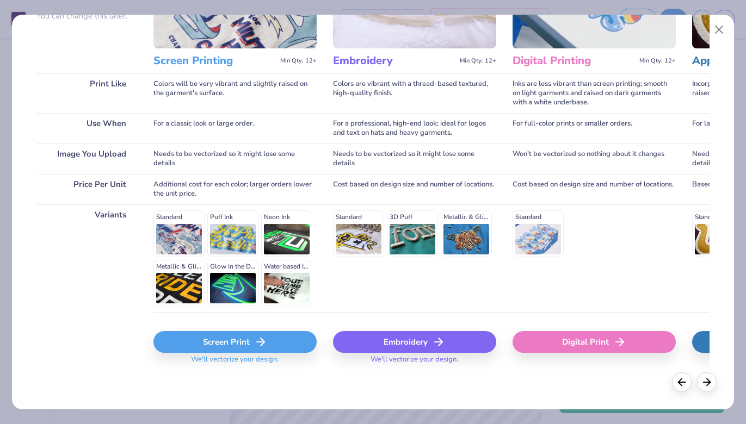
click at [277, 349] on div "Screen Print" at bounding box center [234, 342] width 163 height 22
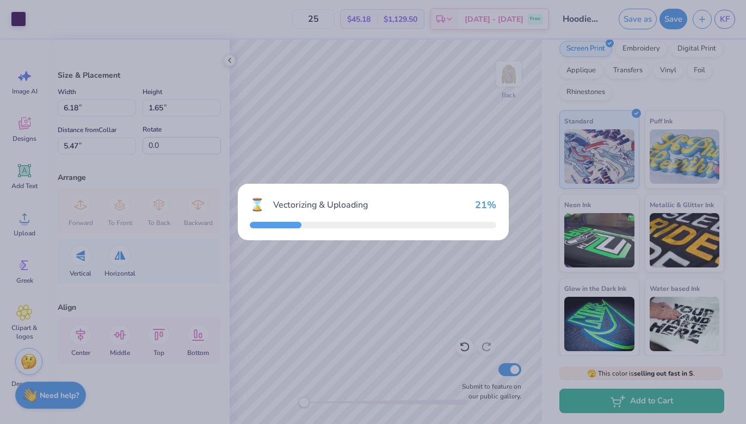
type input "15.00"
type input "4.01"
type input "5.12"
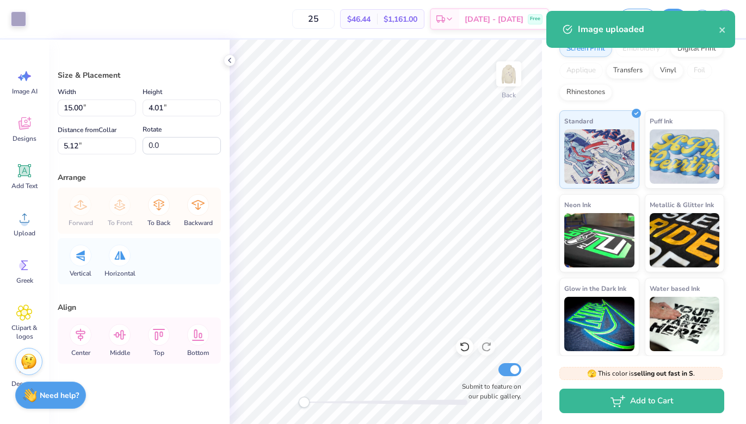
type input "8.36"
type input "2.24"
type input "6.89"
type input "6.18"
type input "1.65"
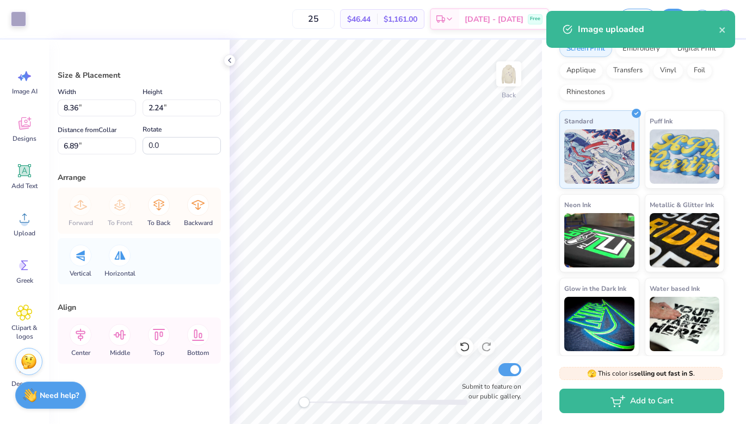
type input "5.47"
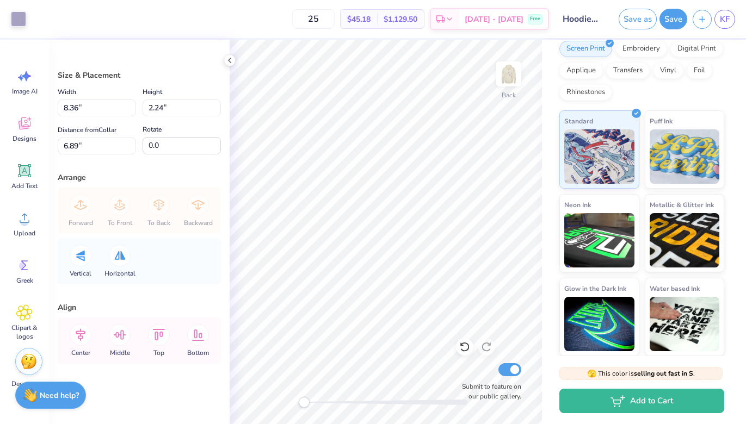
type input "4.15"
type input "1.11"
type input "6.01"
